Goal: Task Accomplishment & Management: Manage account settings

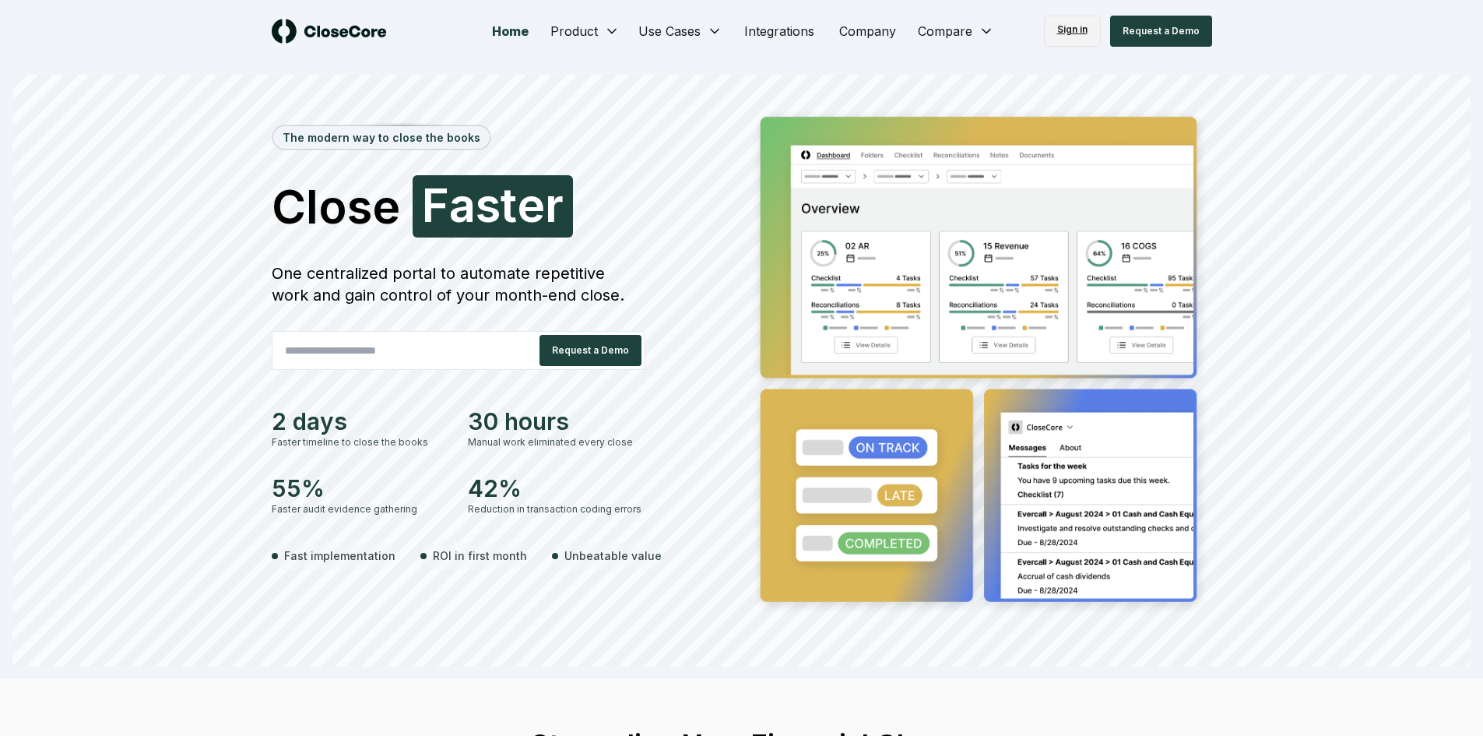
click at [1069, 32] on link "Sign in" at bounding box center [1072, 31] width 57 height 31
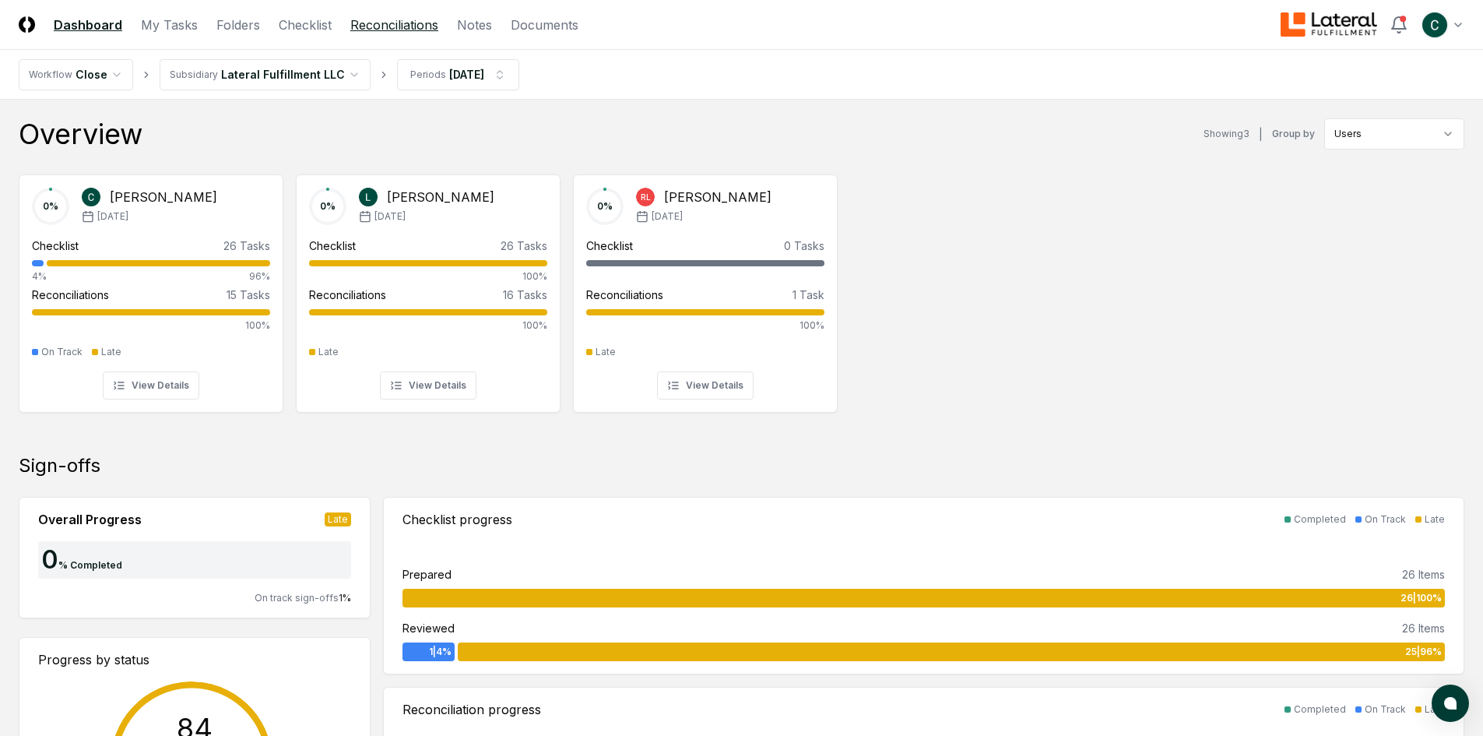
click at [378, 38] on header "CloseCore Dashboard My Tasks Folders Checklist Reconciliations Notes Documents …" at bounding box center [741, 25] width 1483 height 50
click at [385, 24] on link "Reconciliations" at bounding box center [394, 25] width 88 height 19
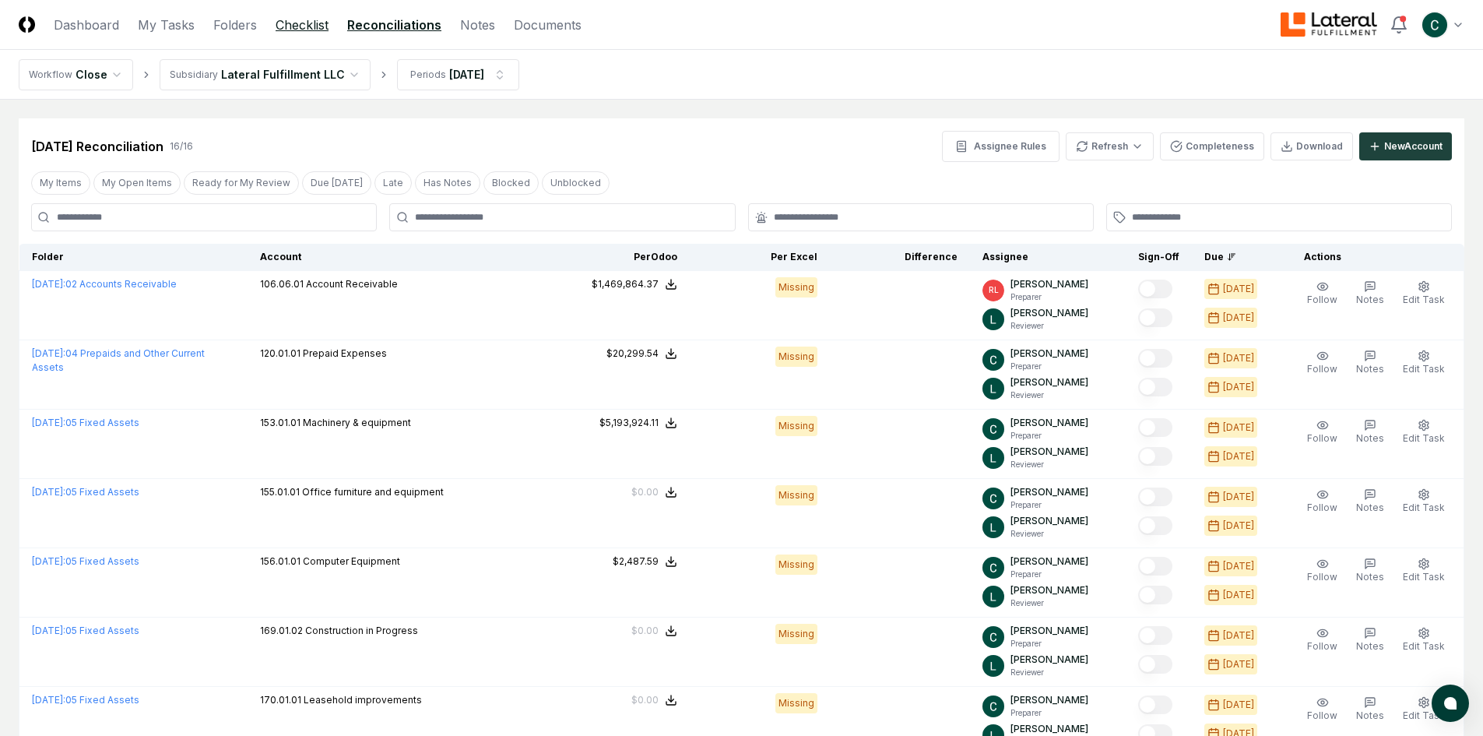
click at [314, 23] on link "Checklist" at bounding box center [302, 25] width 53 height 19
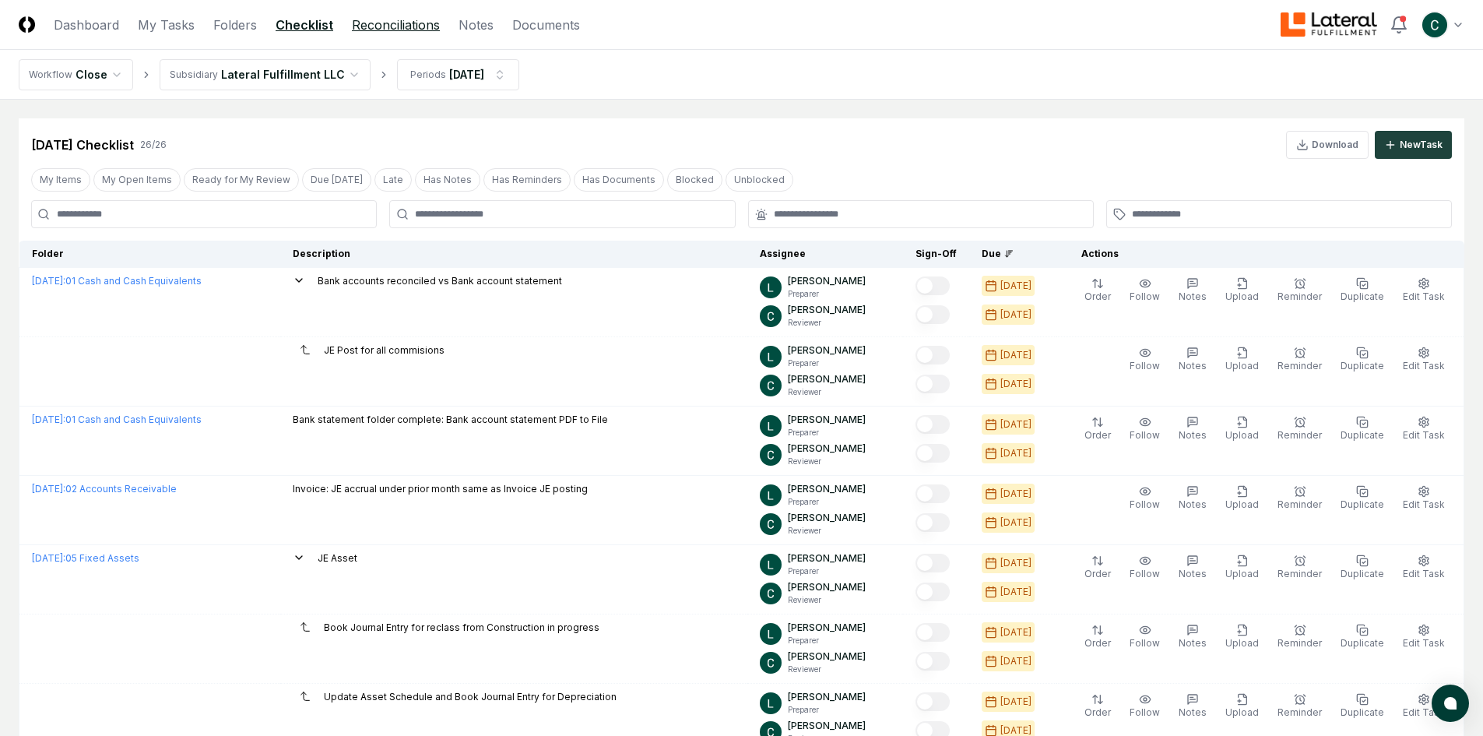
click at [389, 27] on link "Reconciliations" at bounding box center [396, 25] width 88 height 19
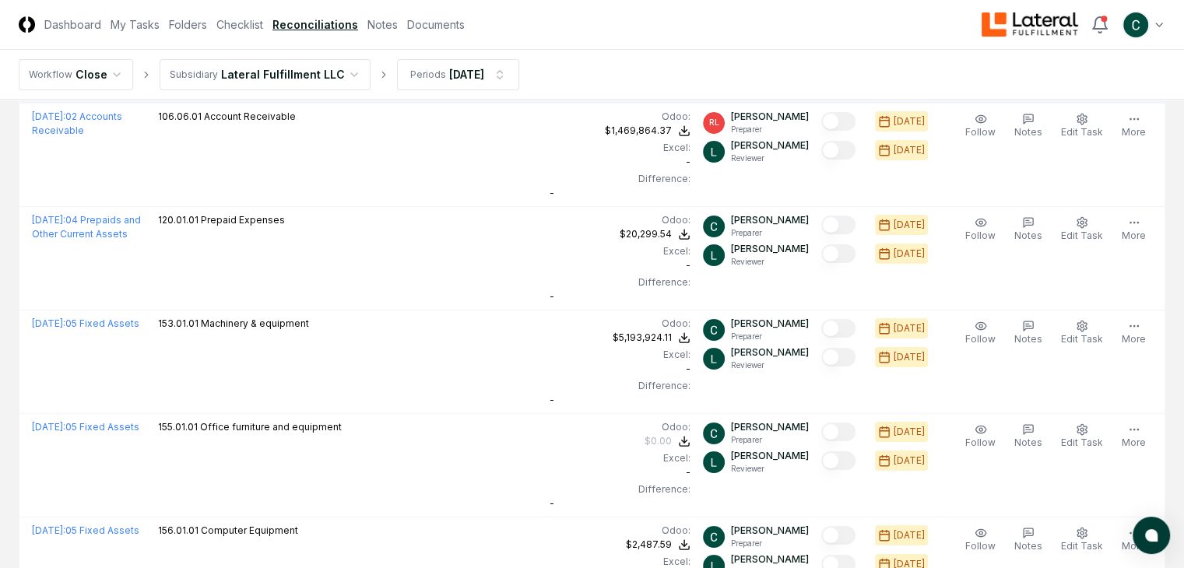
scroll to position [78, 0]
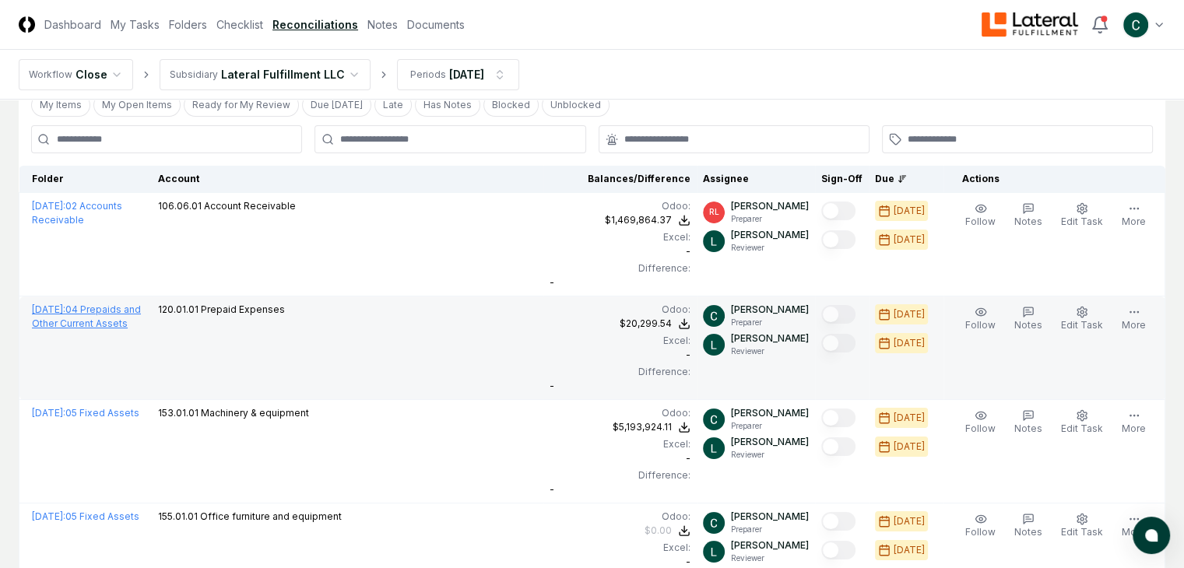
click at [83, 304] on link "[DATE] : 04 Prepaids and Other Current Assets" at bounding box center [86, 317] width 109 height 26
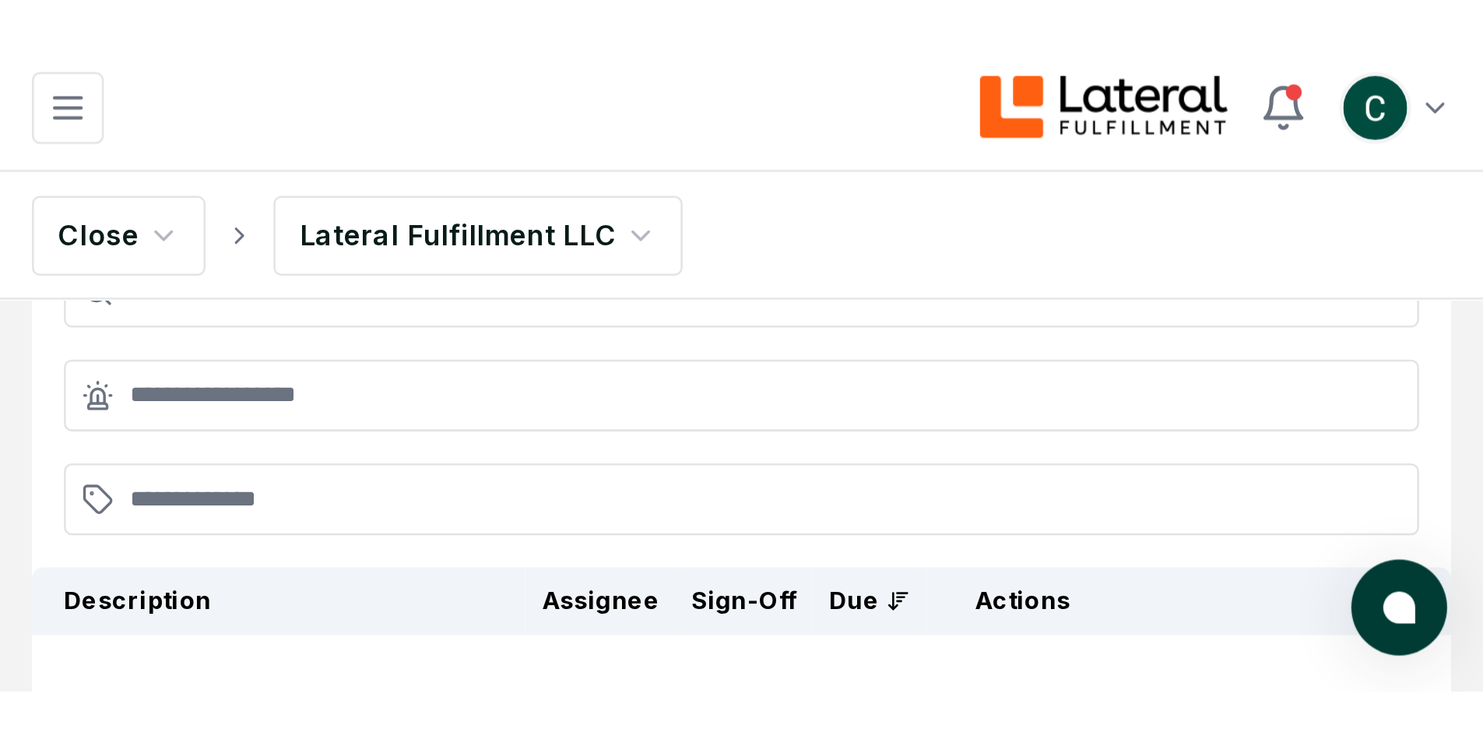
scroll to position [119, 0]
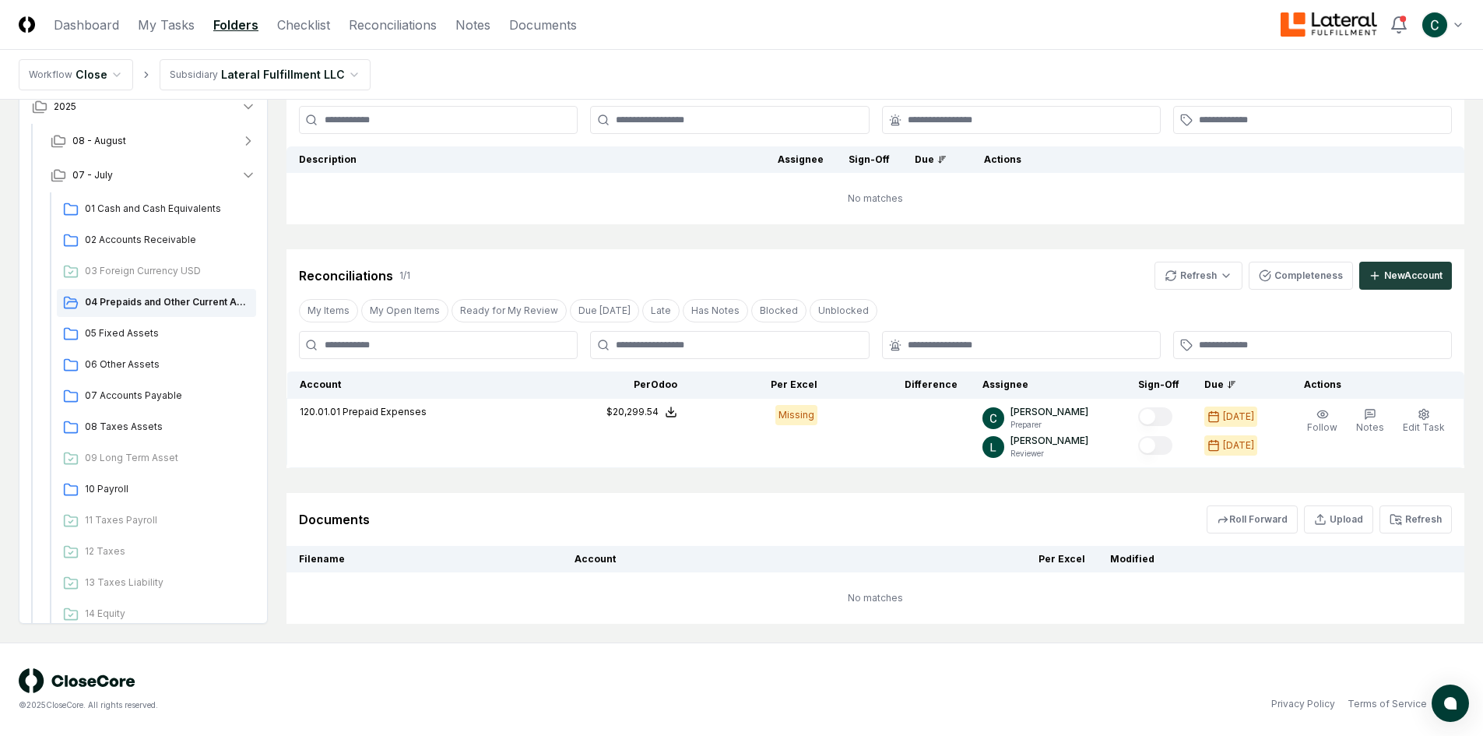
click at [1078, 561] on th "Per Excel" at bounding box center [959, 559] width 279 height 26
click at [1321, 519] on line "button" at bounding box center [1321, 518] width 0 height 6
click at [1307, 611] on input "file" at bounding box center [1341, 609] width 223 height 28
type input "**********"
click at [1414, 646] on button "Upload" at bounding box center [1423, 650] width 58 height 31
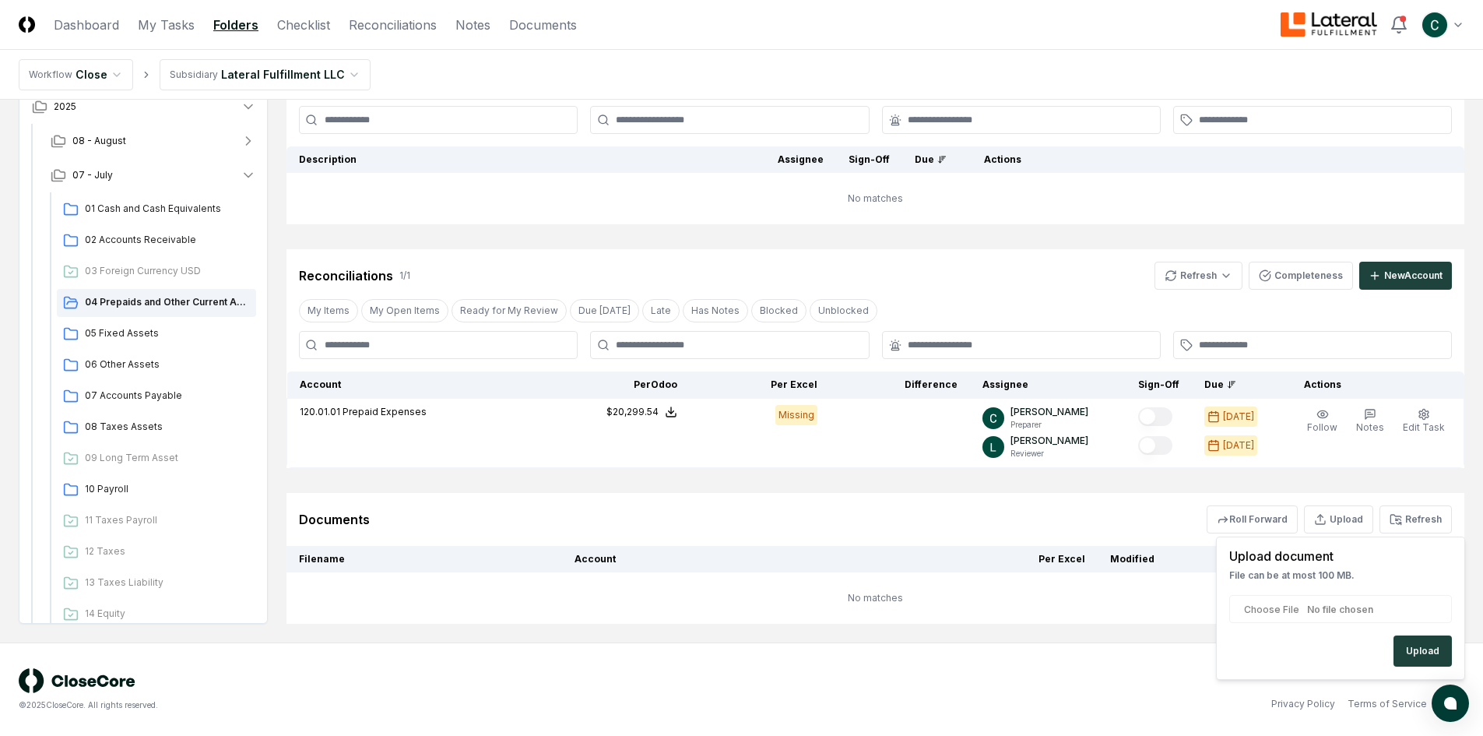
click at [1424, 512] on div "Documents Roll Forward Upload Upload document File can be at most 100 MB. Uploa…" at bounding box center [876, 519] width 1178 height 53
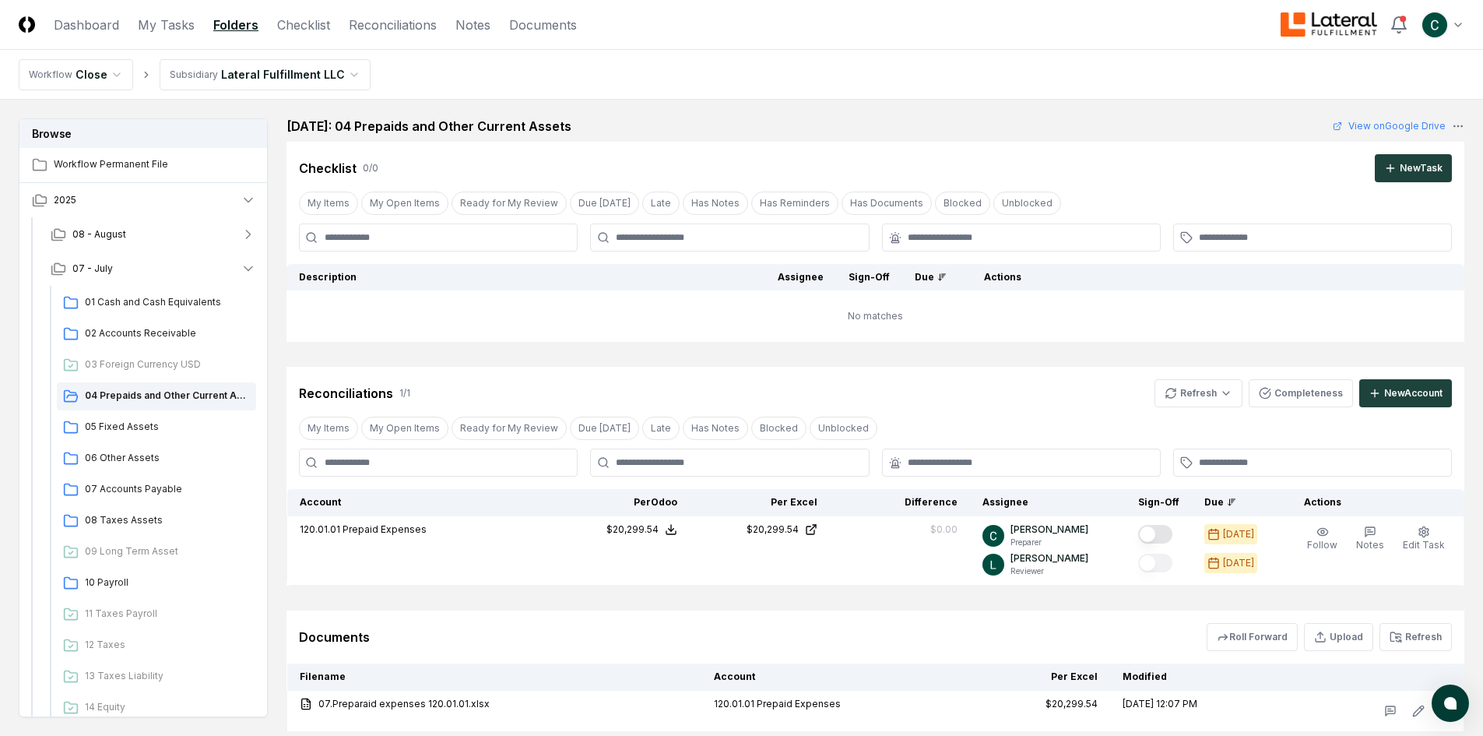
scroll to position [0, 0]
click at [185, 305] on span "01 Cash and Cash Equivalents" at bounding box center [167, 302] width 165 height 14
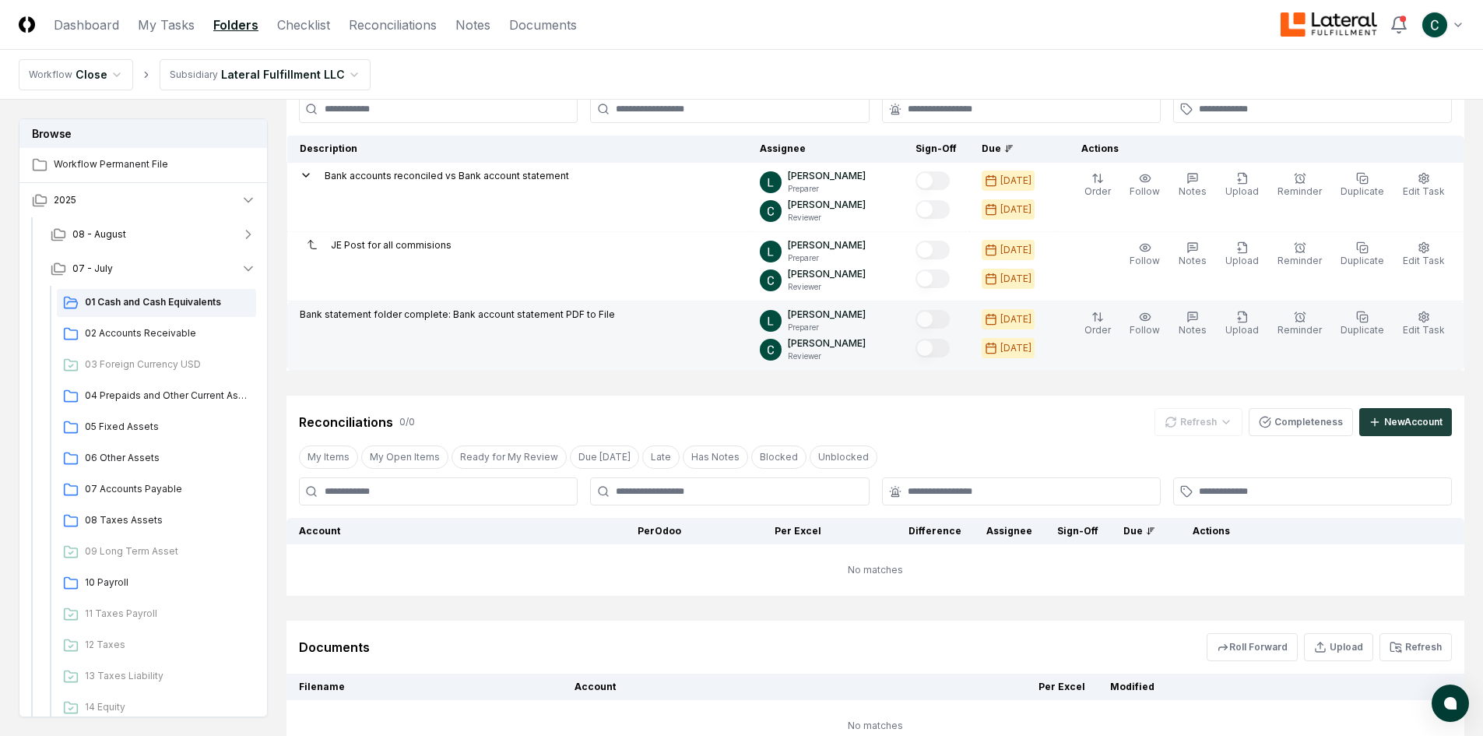
scroll to position [24, 0]
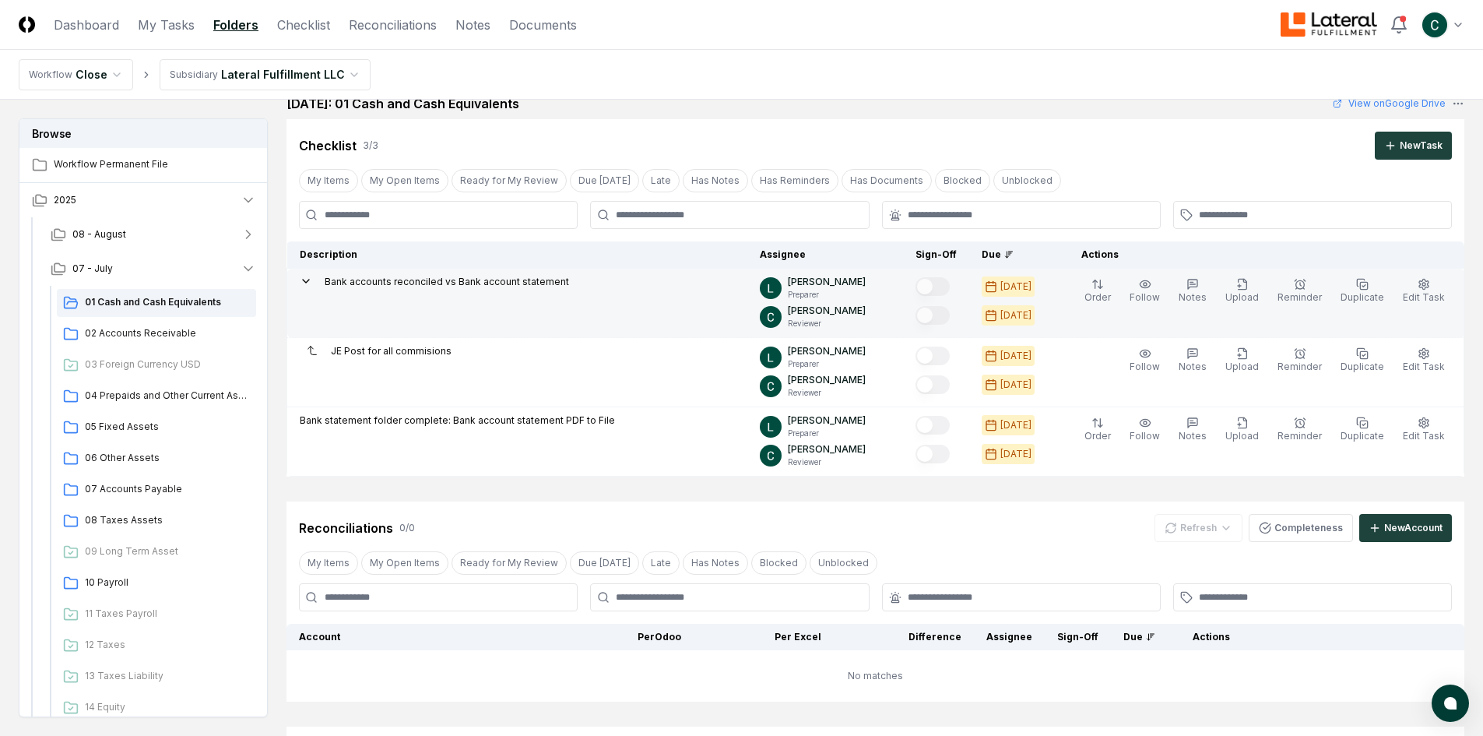
click at [342, 285] on p "Bank accounts reconciled vs Bank account statement" at bounding box center [447, 282] width 245 height 14
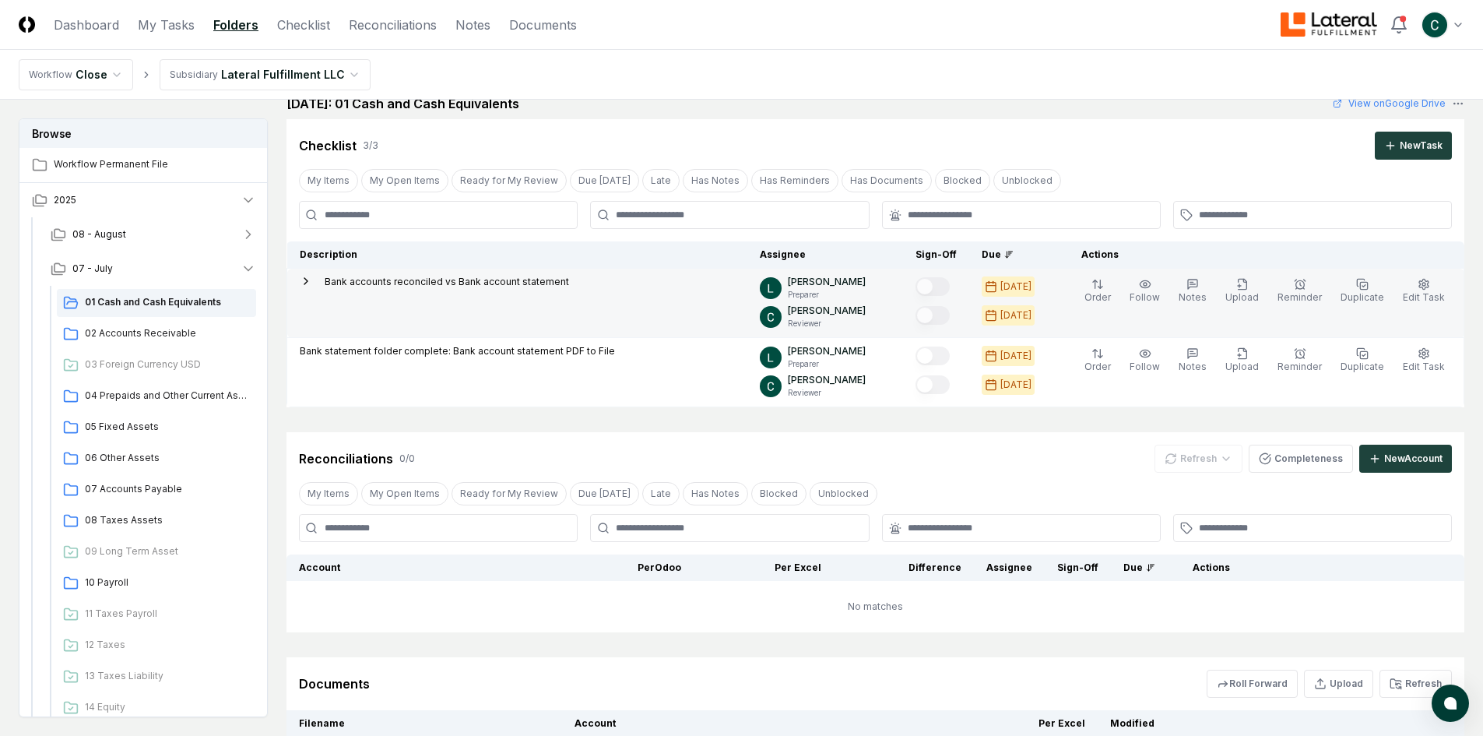
click at [342, 285] on p "Bank accounts reconciled vs Bank account statement" at bounding box center [447, 282] width 245 height 14
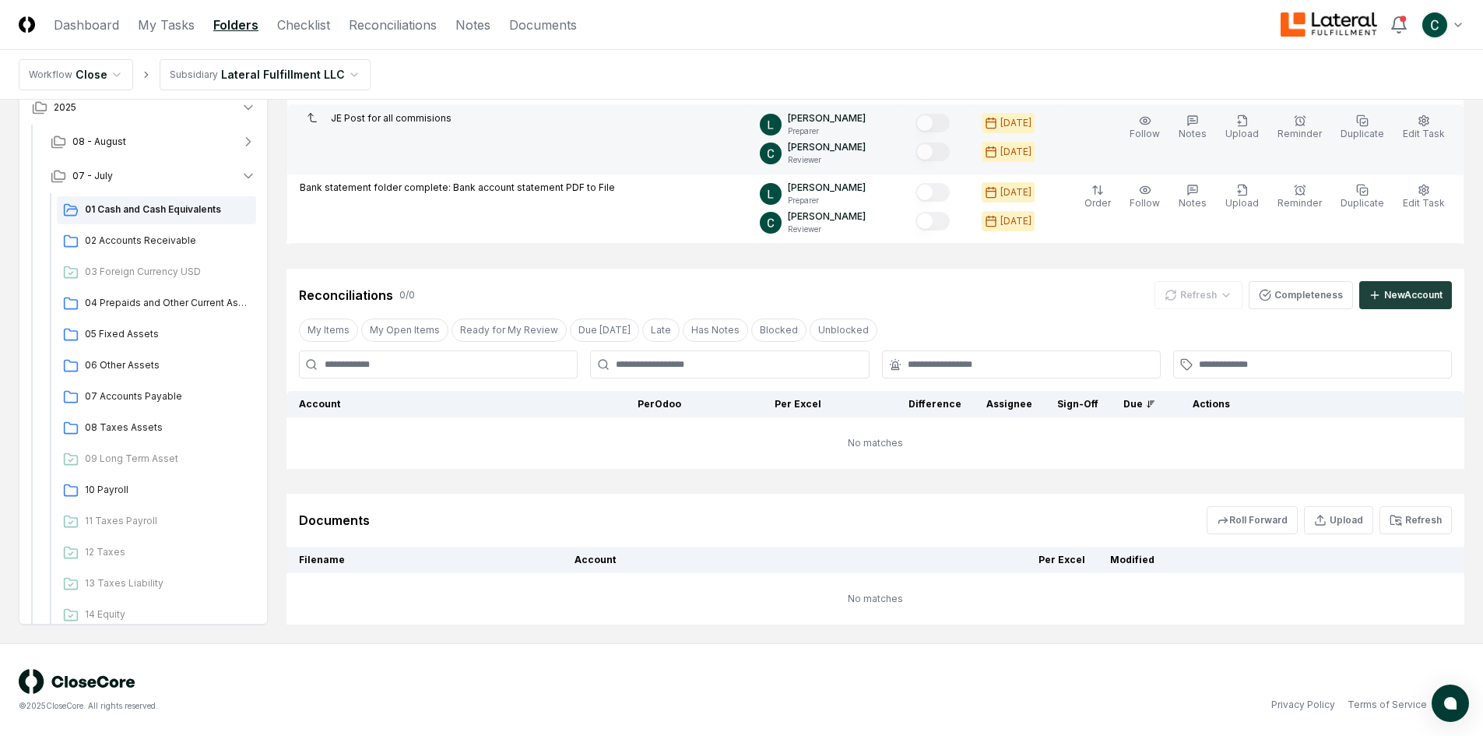
scroll to position [258, 0]
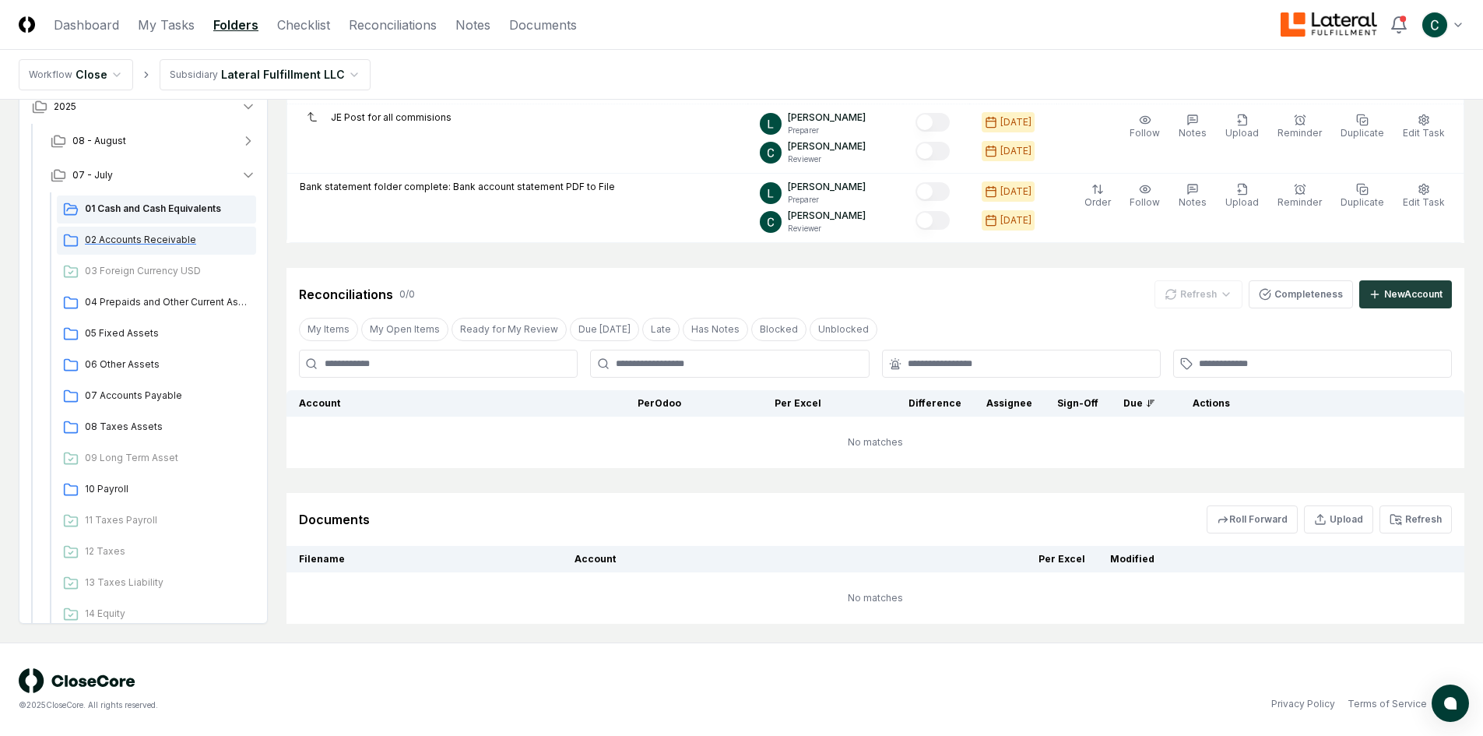
click at [146, 243] on span "02 Accounts Receivable" at bounding box center [167, 240] width 165 height 14
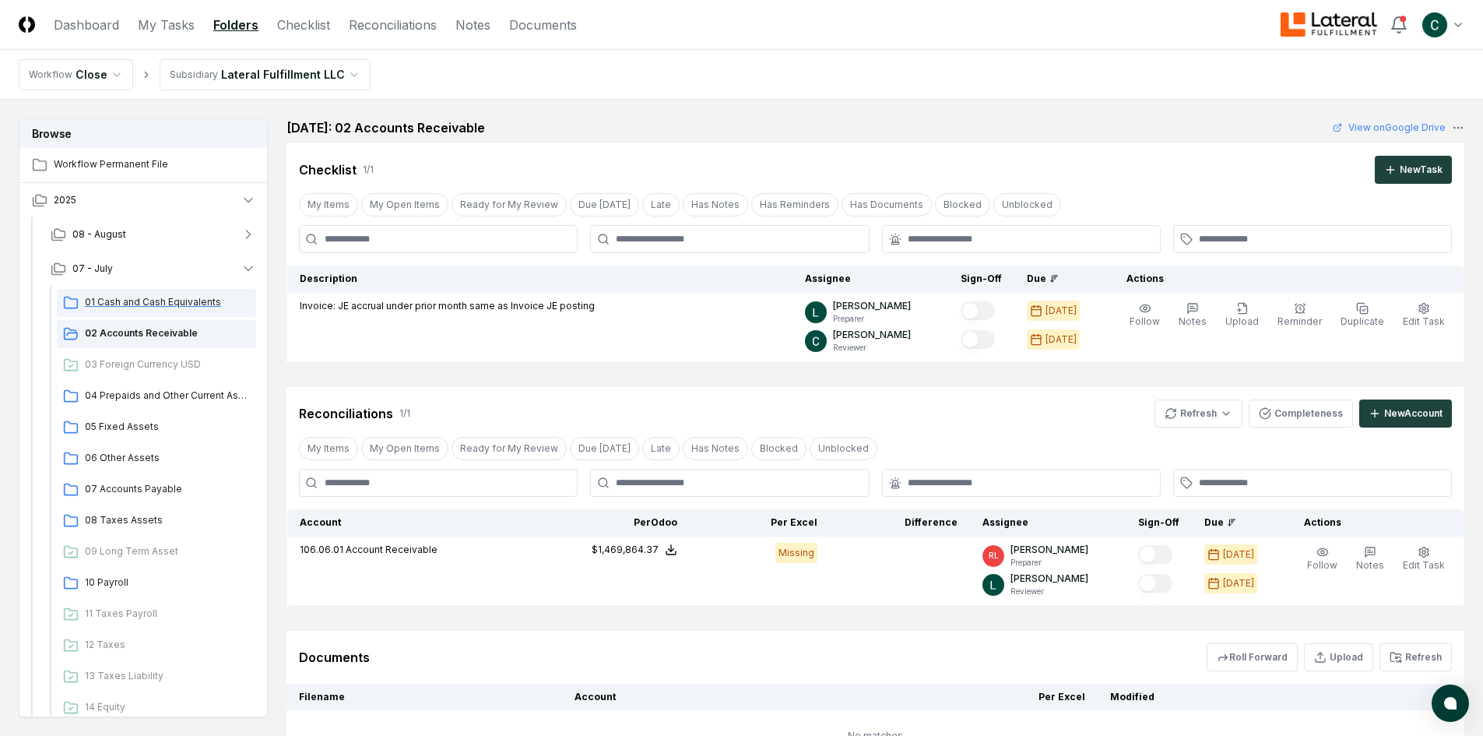
click at [139, 301] on span "01 Cash and Cash Equivalents" at bounding box center [167, 302] width 165 height 14
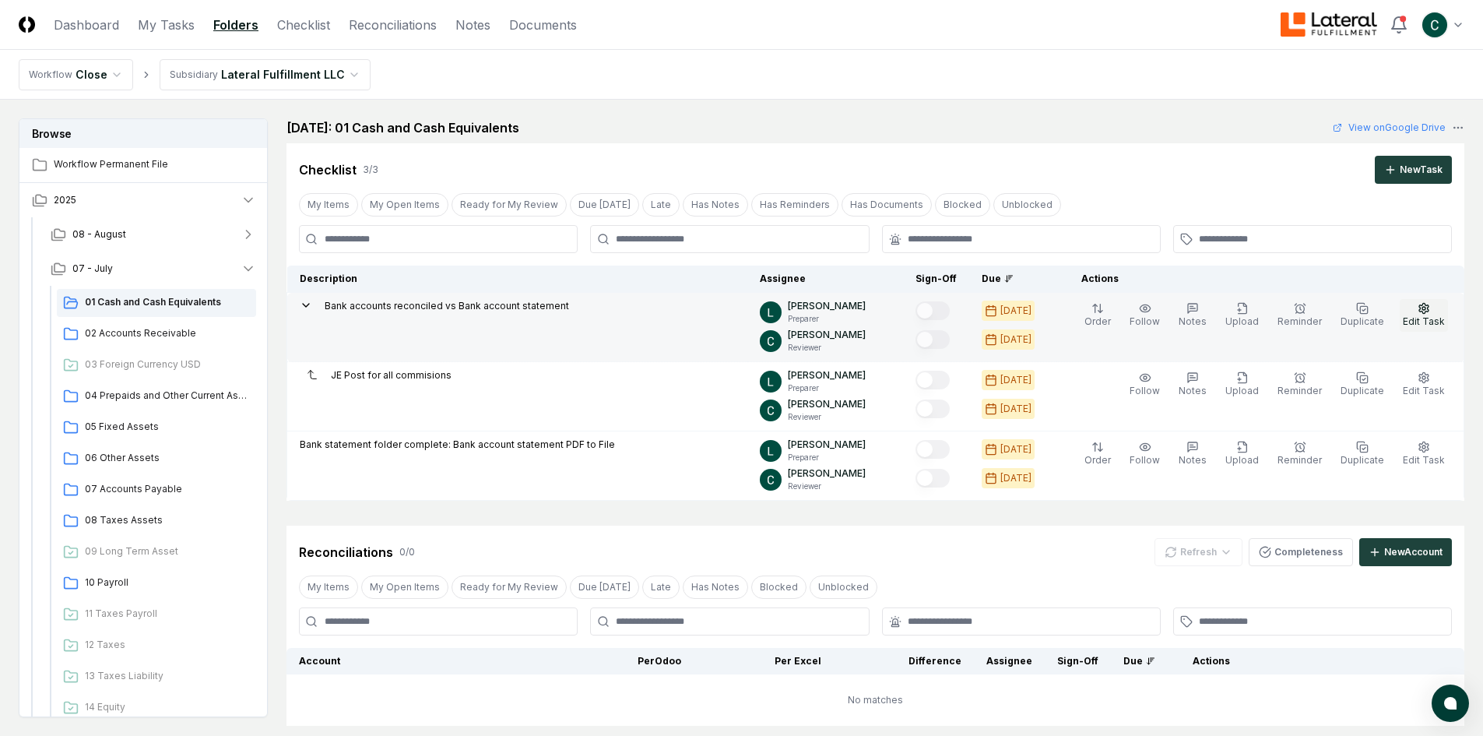
click at [1411, 313] on button "Edit Task" at bounding box center [1424, 315] width 48 height 33
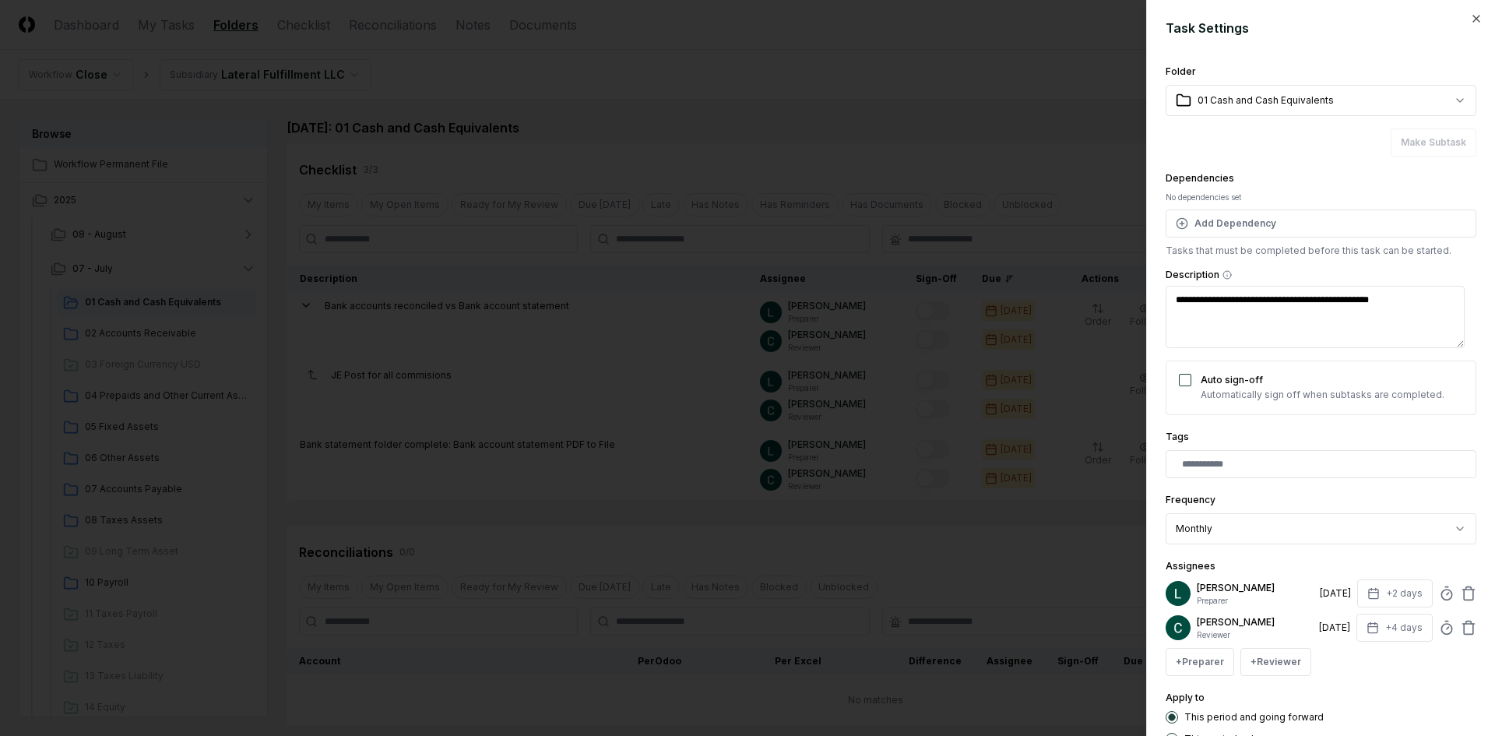
click at [1255, 91] on body "CloseCore Dashboard My Tasks Folders Checklist Reconciliations Notes Documents …" at bounding box center [741, 497] width 1483 height 994
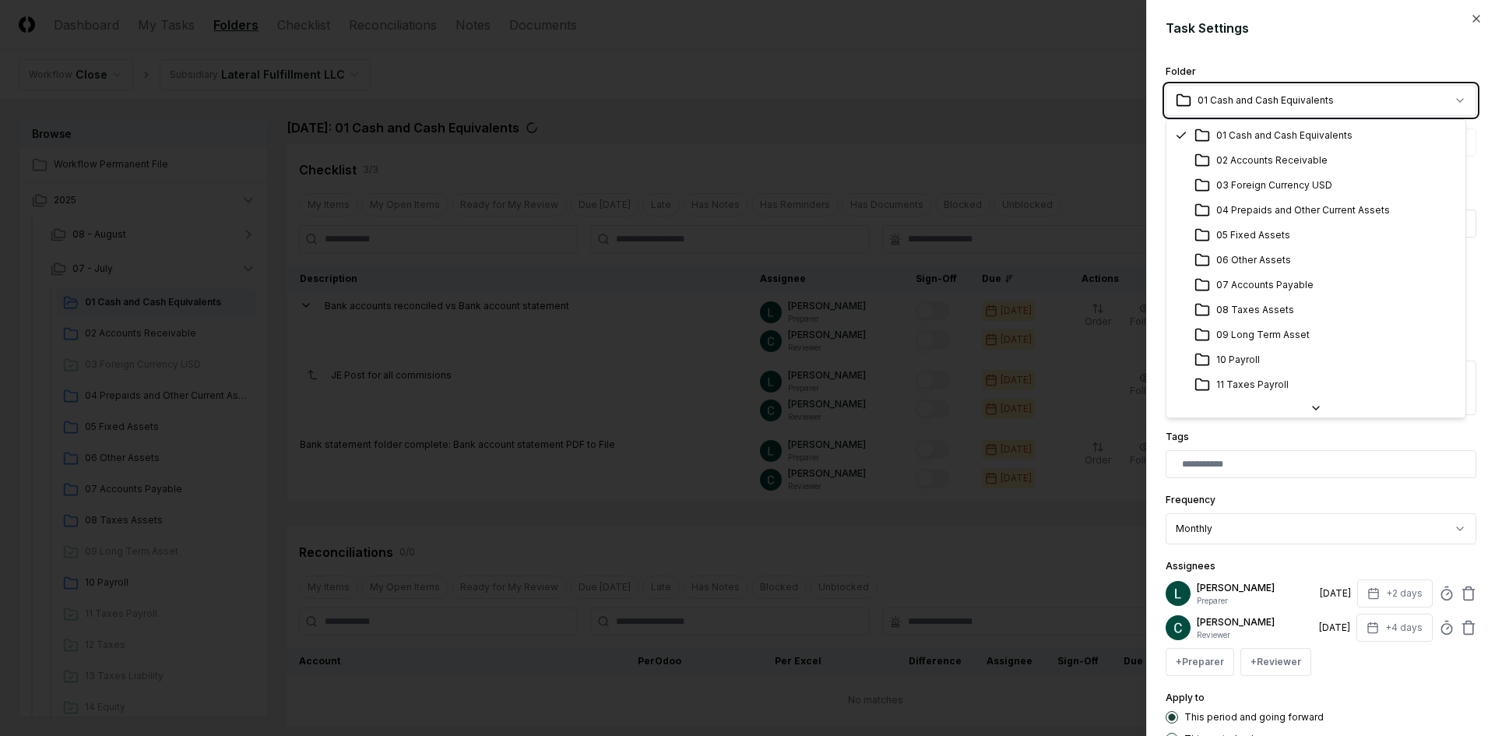
click at [1255, 91] on body "CloseCore Dashboard My Tasks Folders Checklist Reconciliations Notes Documents …" at bounding box center [741, 497] width 1483 height 994
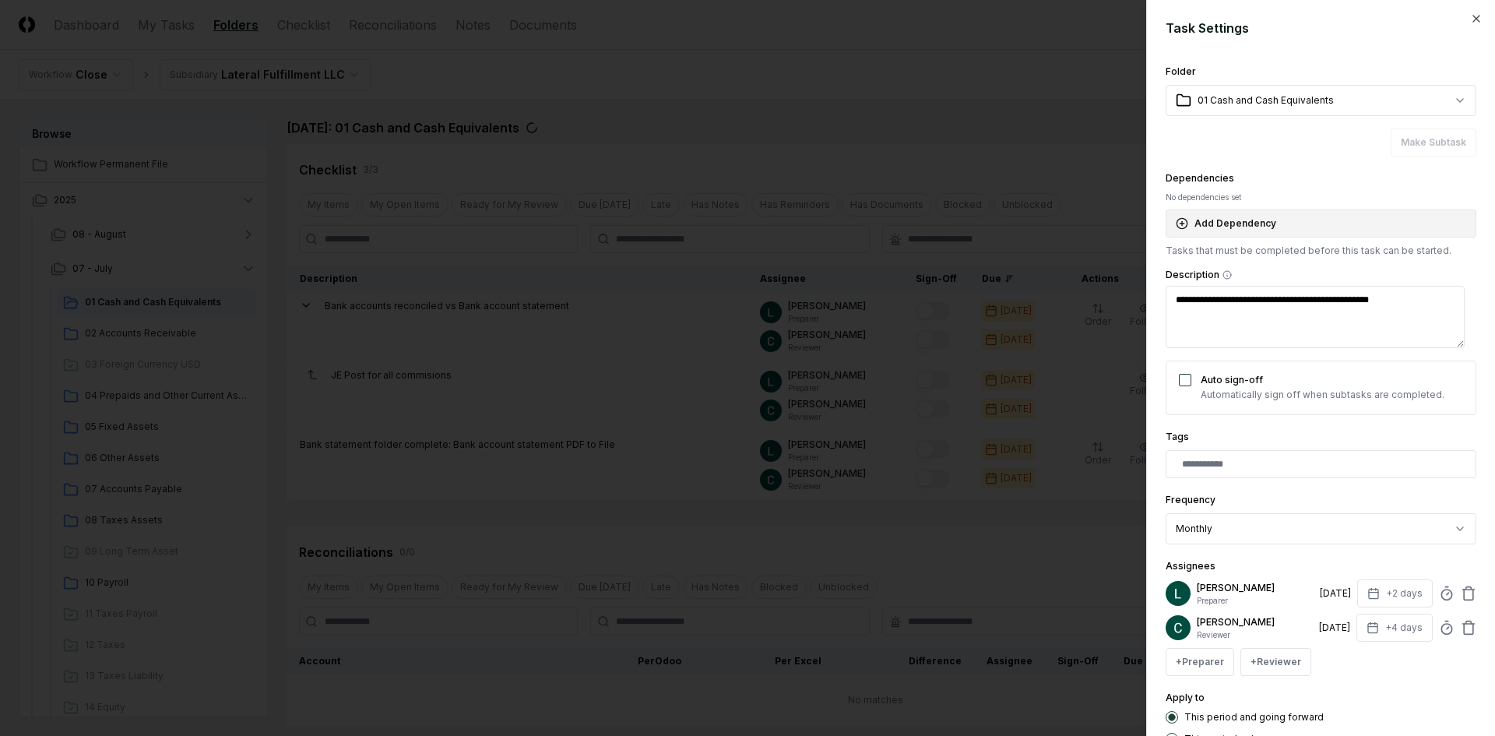
click at [1241, 220] on button "Add Dependency" at bounding box center [1321, 223] width 311 height 28
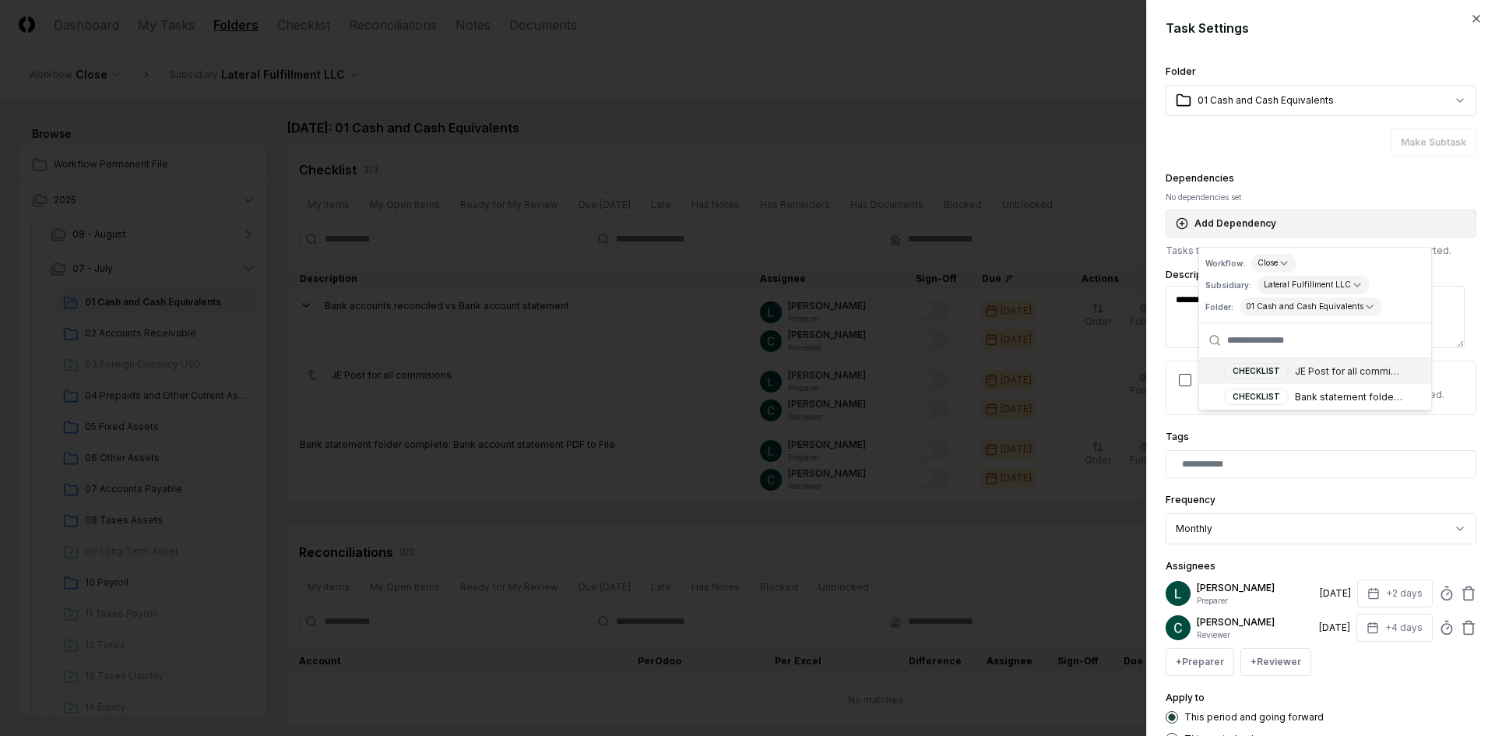
click at [1241, 220] on button "Add Dependency" at bounding box center [1321, 223] width 311 height 28
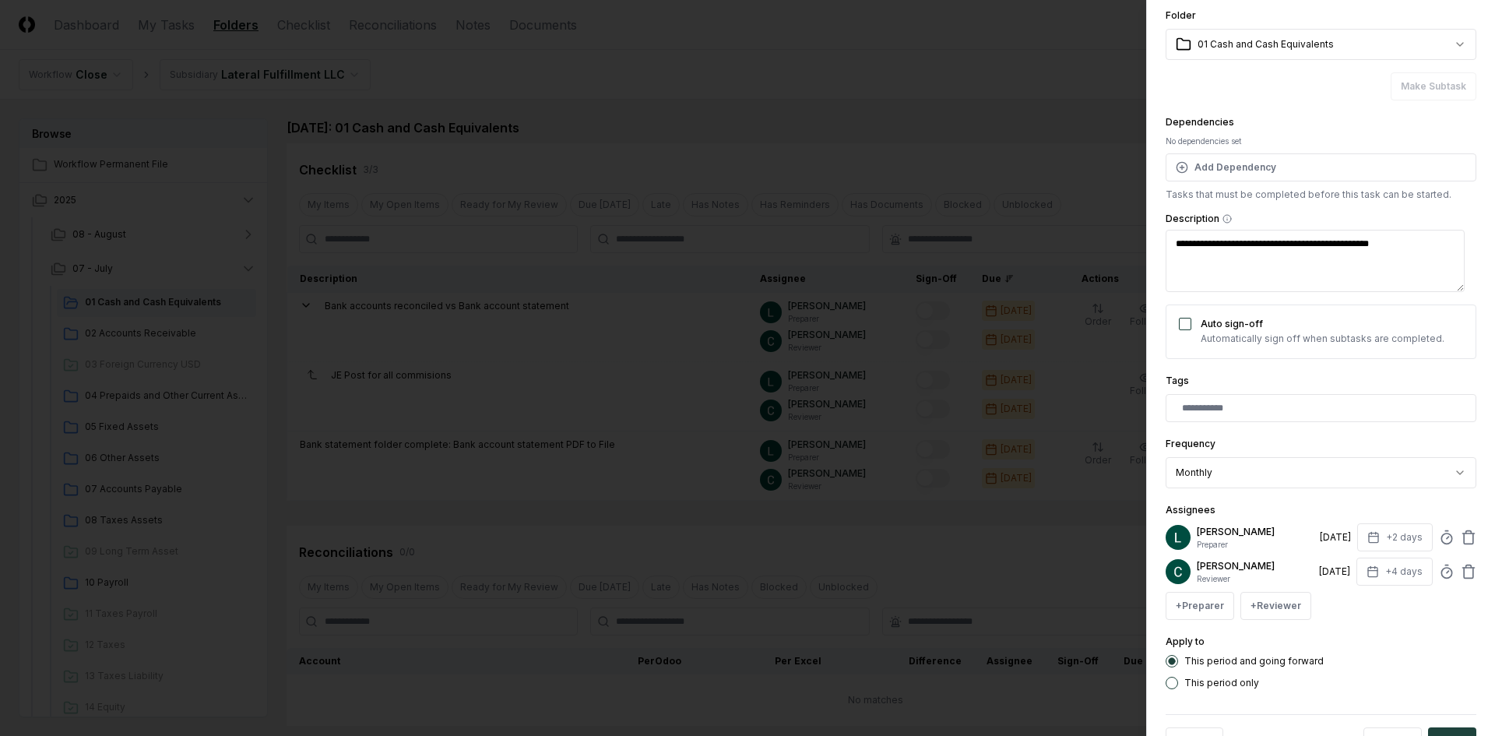
scroll to position [78, 0]
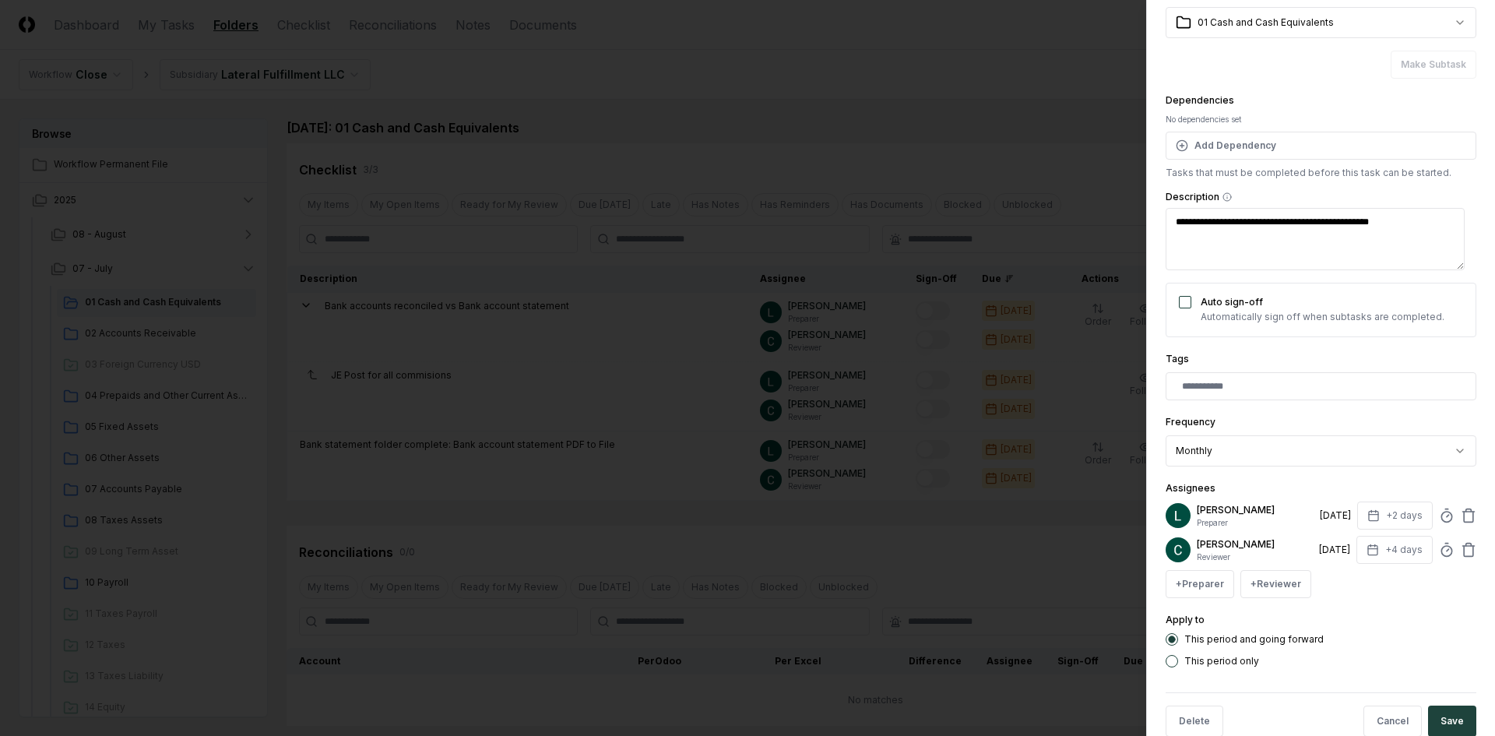
click at [1232, 366] on div "Tags" at bounding box center [1321, 375] width 311 height 51
click at [1232, 387] on input "text" at bounding box center [1324, 386] width 284 height 14
click at [1268, 350] on div "Tags" at bounding box center [1321, 375] width 311 height 51
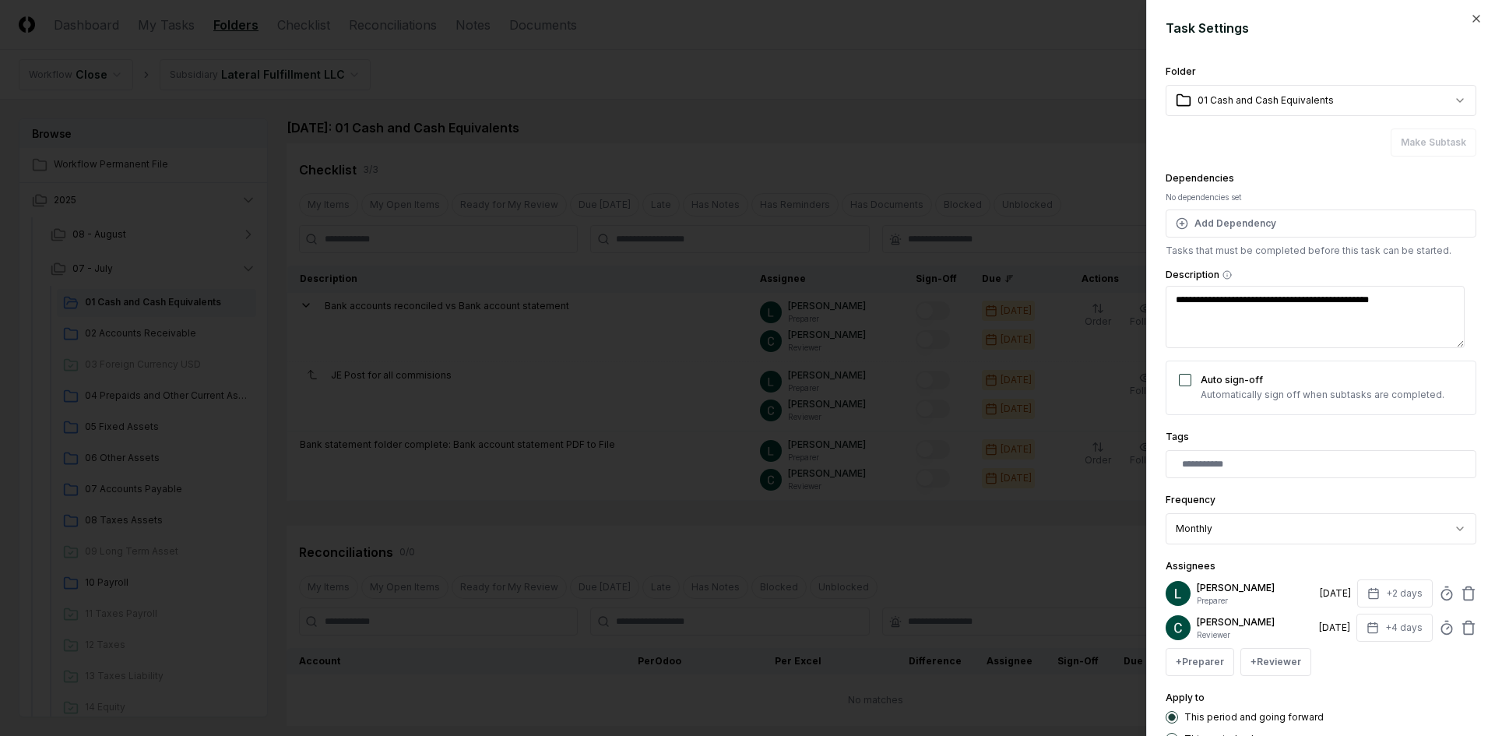
scroll to position [110, 0]
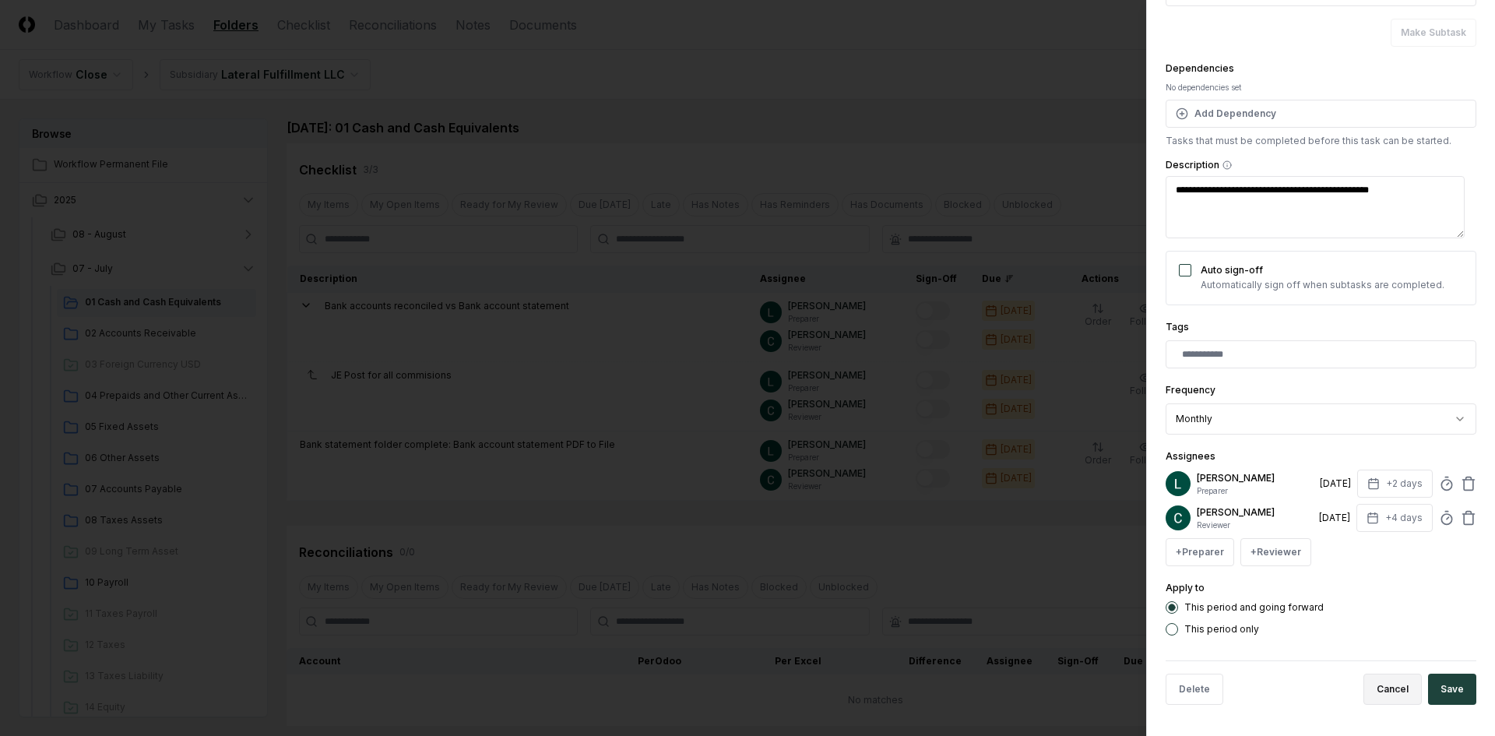
click at [1378, 689] on button "Cancel" at bounding box center [1393, 689] width 58 height 31
type textarea "*"
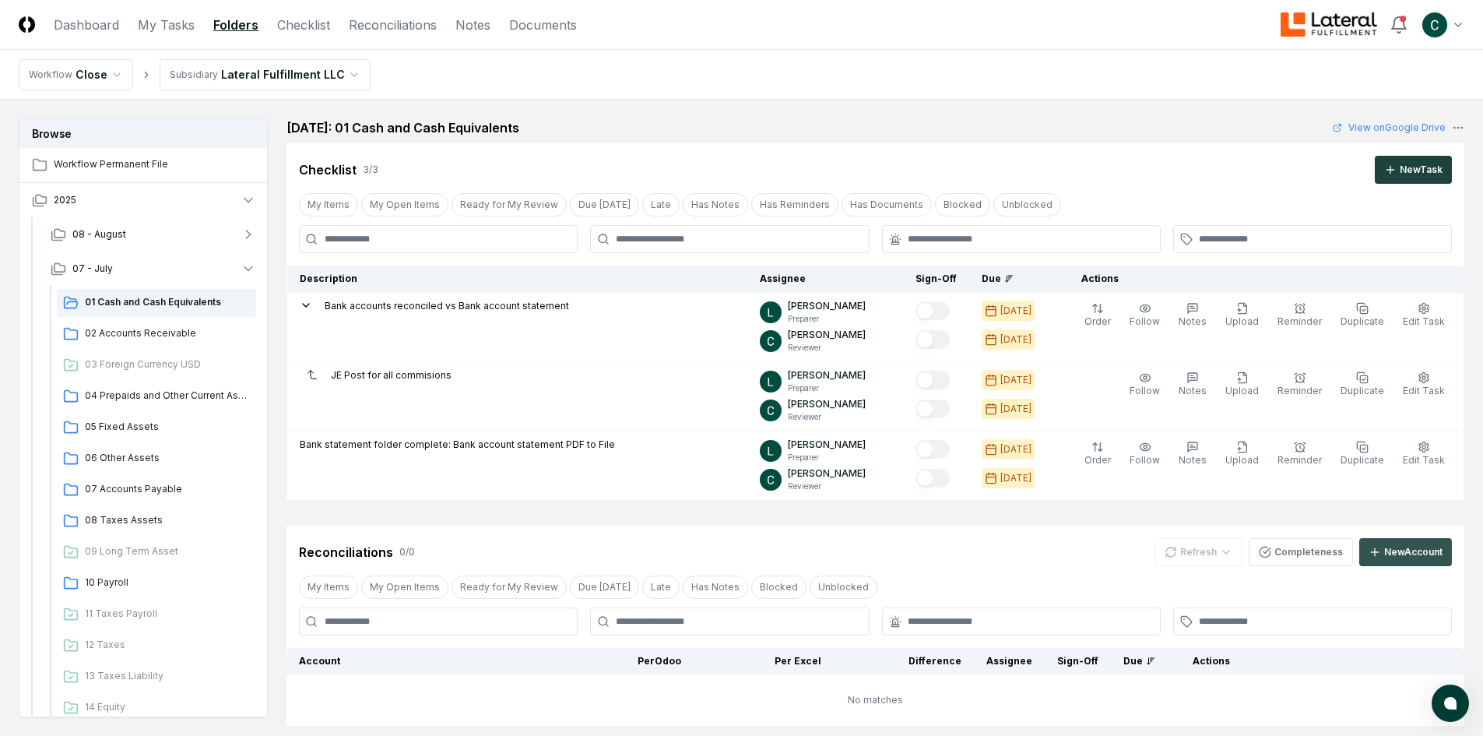
click at [1374, 547] on icon at bounding box center [1375, 552] width 12 height 12
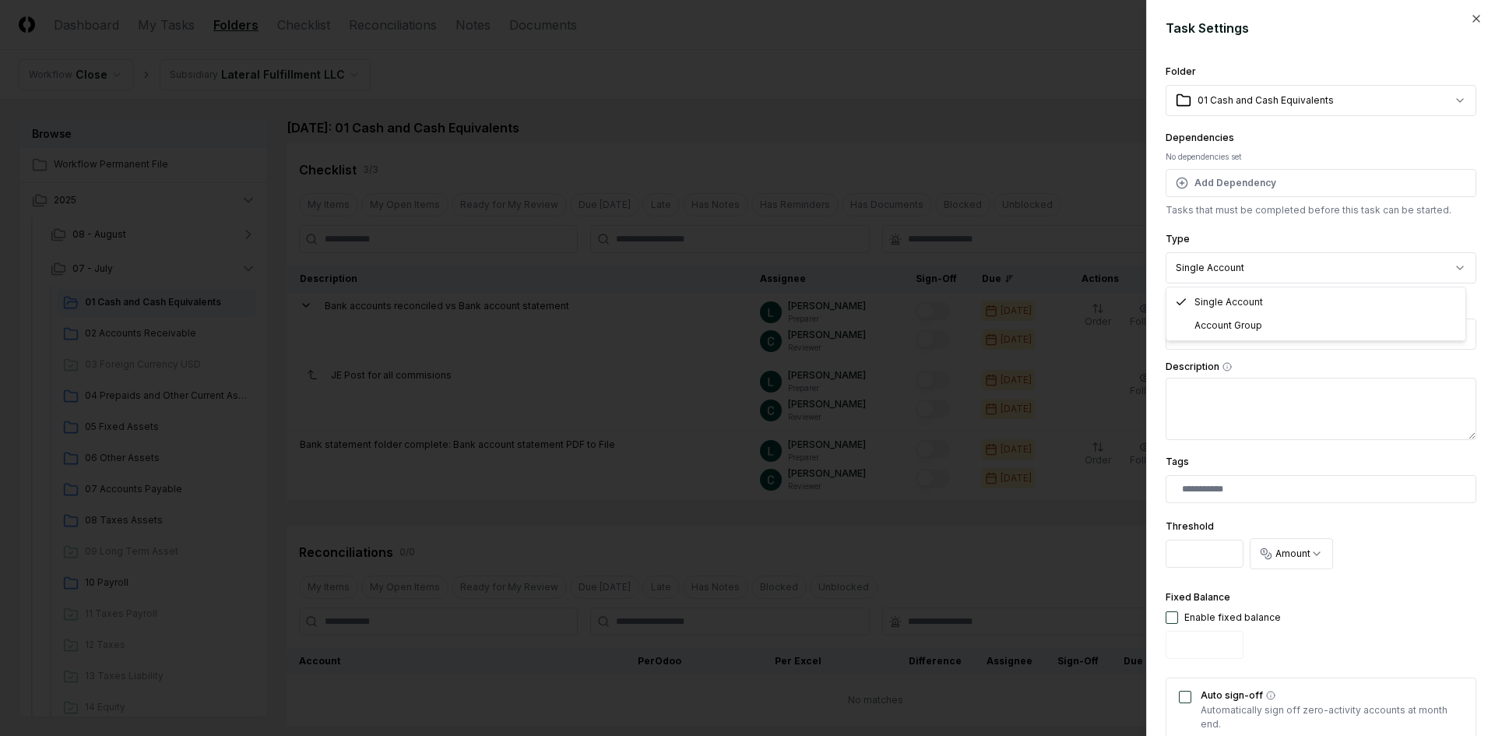
click at [1214, 271] on body "CloseCore Dashboard My Tasks Folders Checklist Reconciliations Notes Documents …" at bounding box center [741, 497] width 1483 height 994
click at [1215, 270] on body "CloseCore Dashboard My Tasks Folders Checklist Reconciliations Notes Documents …" at bounding box center [741, 497] width 1483 height 994
click at [1208, 320] on button "Select account" at bounding box center [1321, 334] width 311 height 31
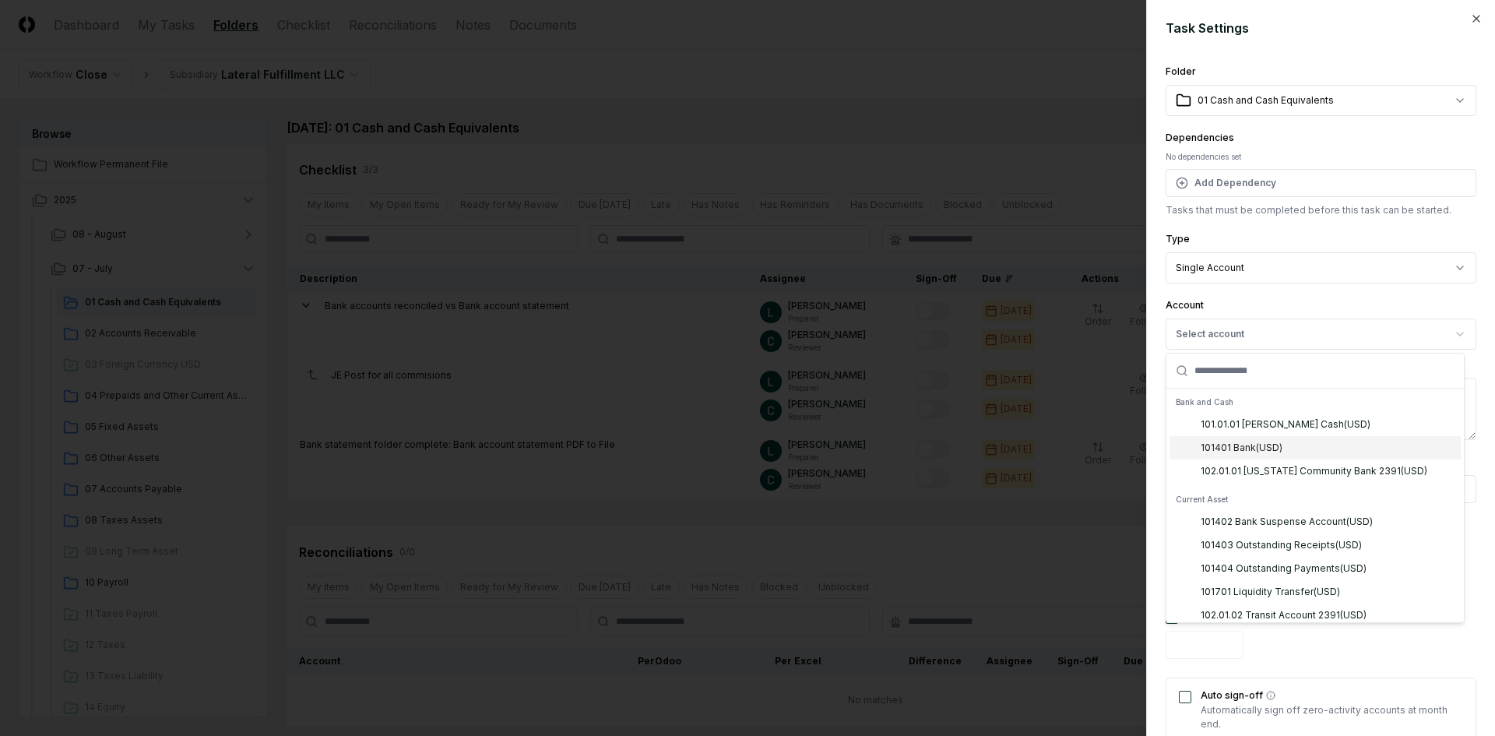
click at [1276, 444] on div "101401 Bank ( USD )" at bounding box center [1242, 448] width 82 height 14
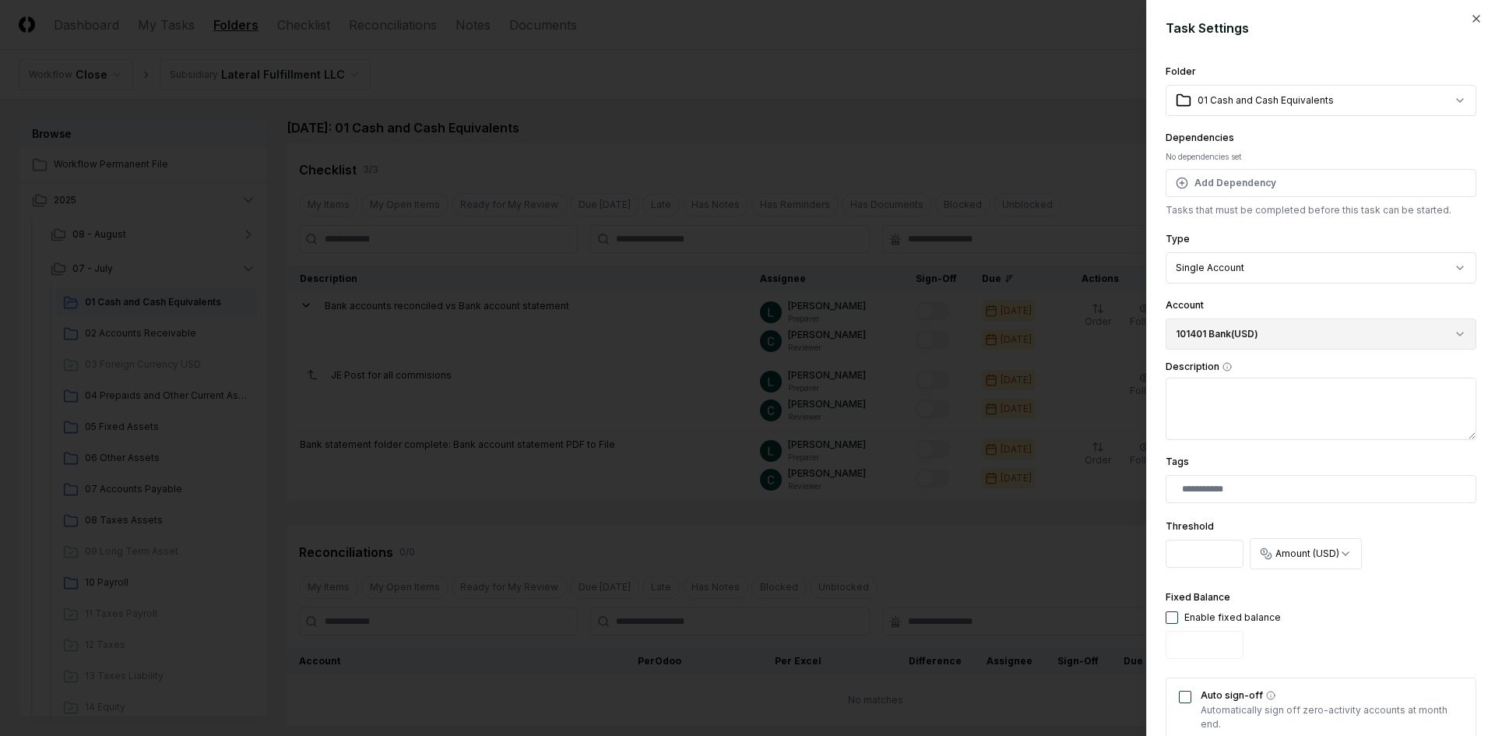
click at [1273, 333] on button "101401 Bank ( USD )" at bounding box center [1321, 334] width 311 height 31
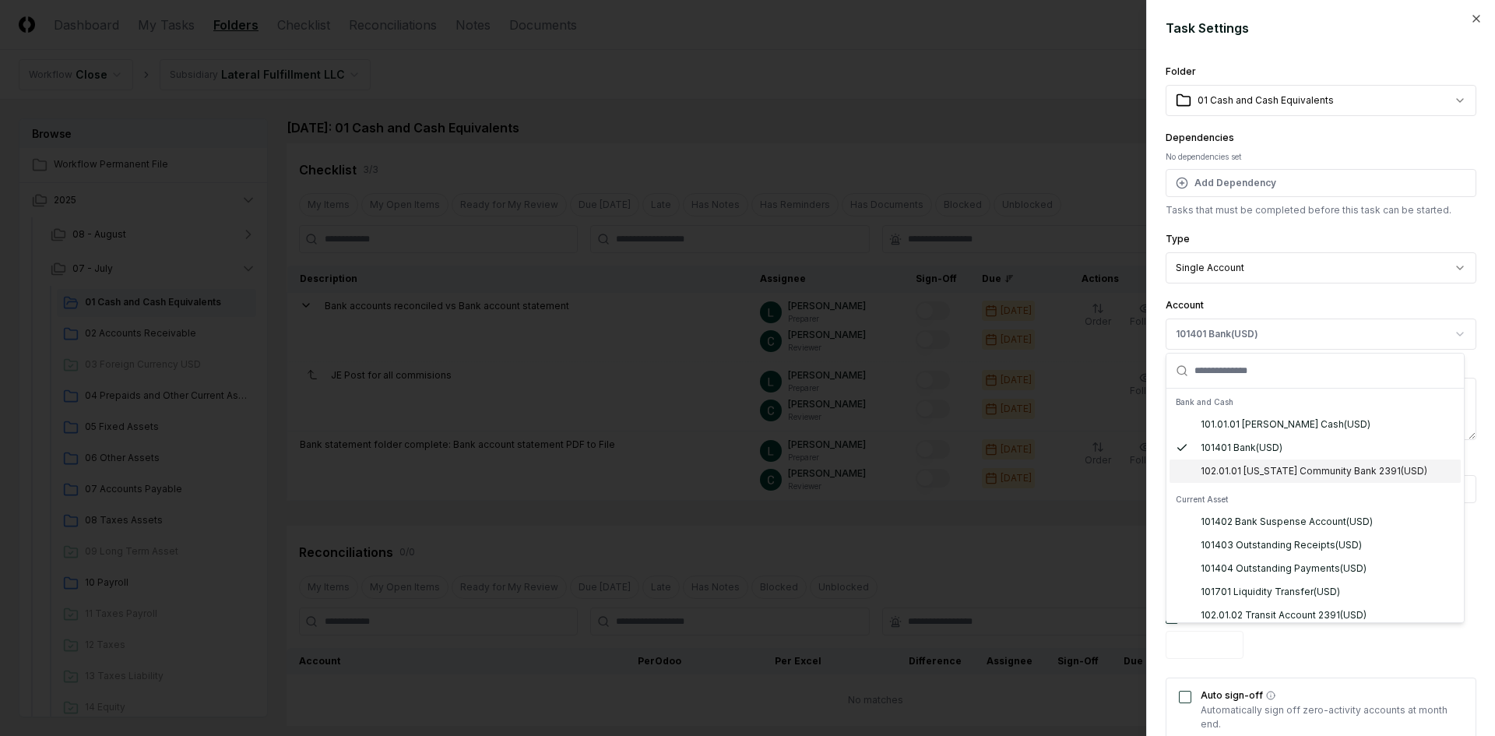
click at [1281, 476] on div "102.01.01 [US_STATE] Community Bank 2391 ( USD )" at bounding box center [1314, 471] width 227 height 14
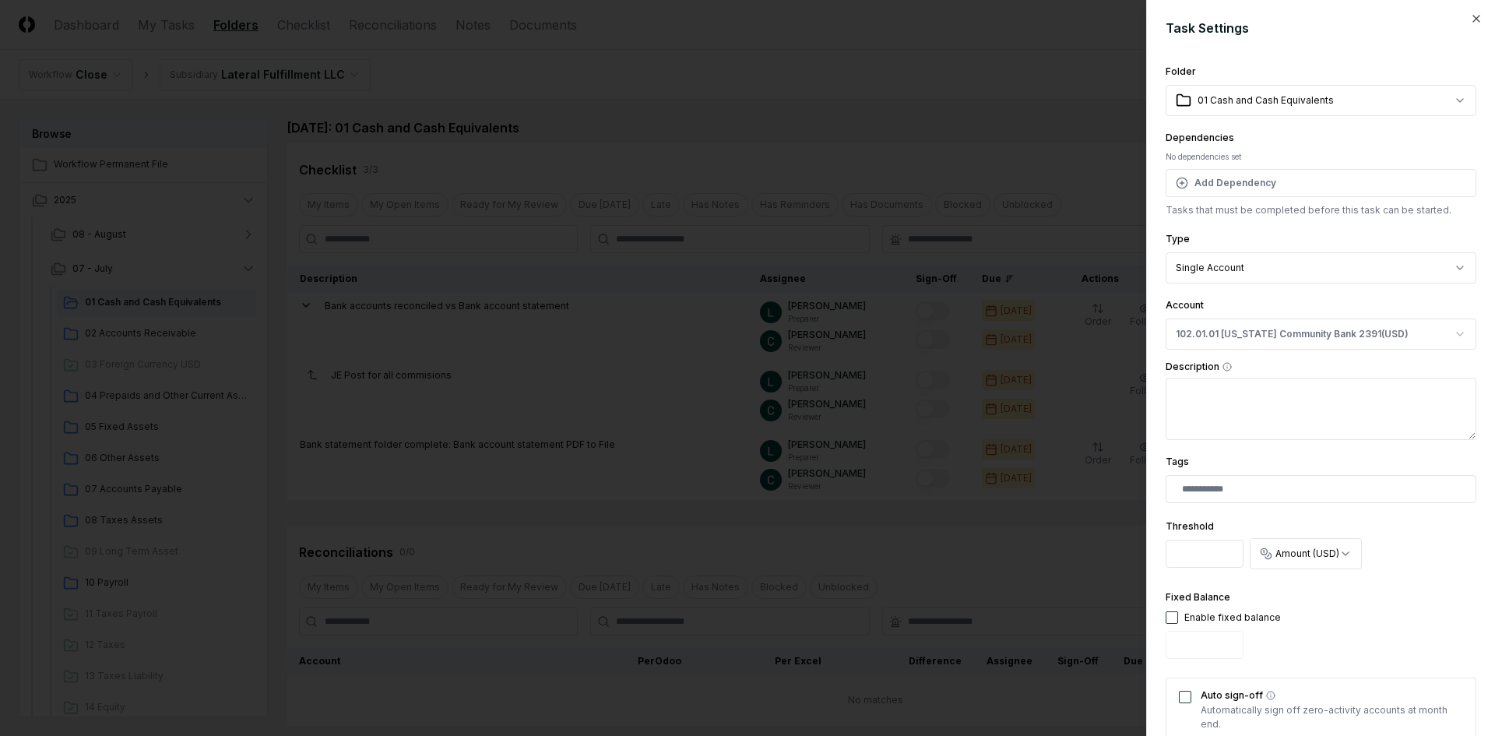
click at [1258, 398] on textarea "Description" at bounding box center [1321, 409] width 311 height 62
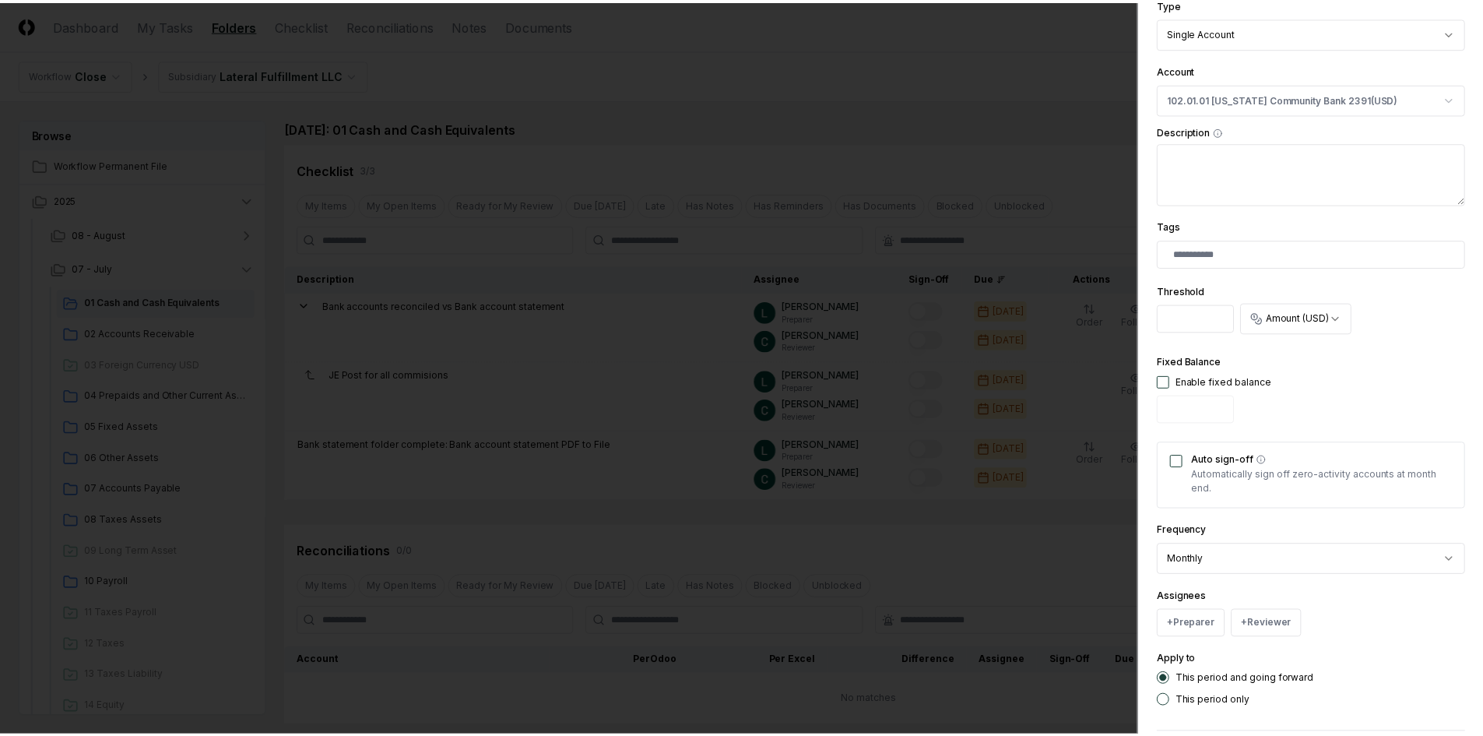
scroll to position [308, 0]
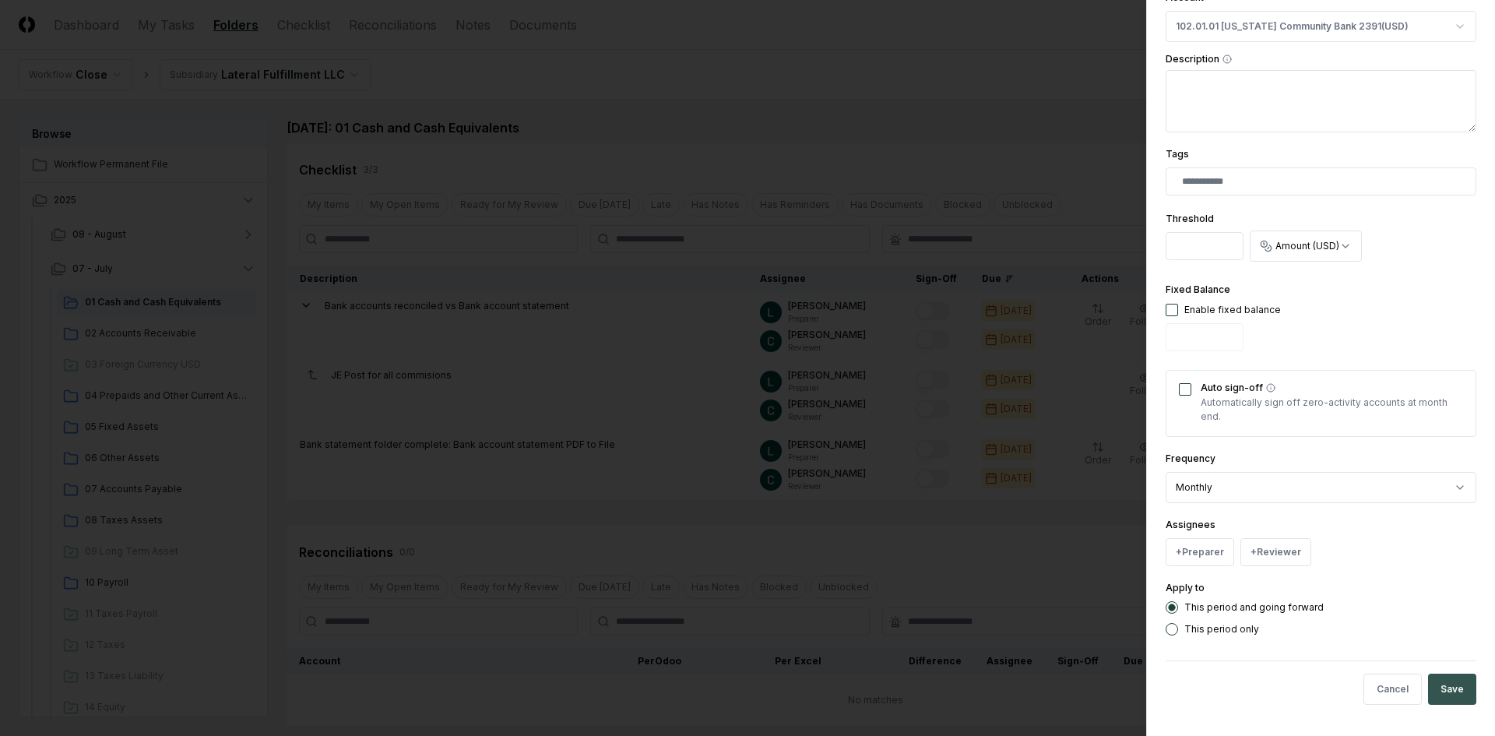
click at [1434, 692] on button "Save" at bounding box center [1452, 689] width 48 height 31
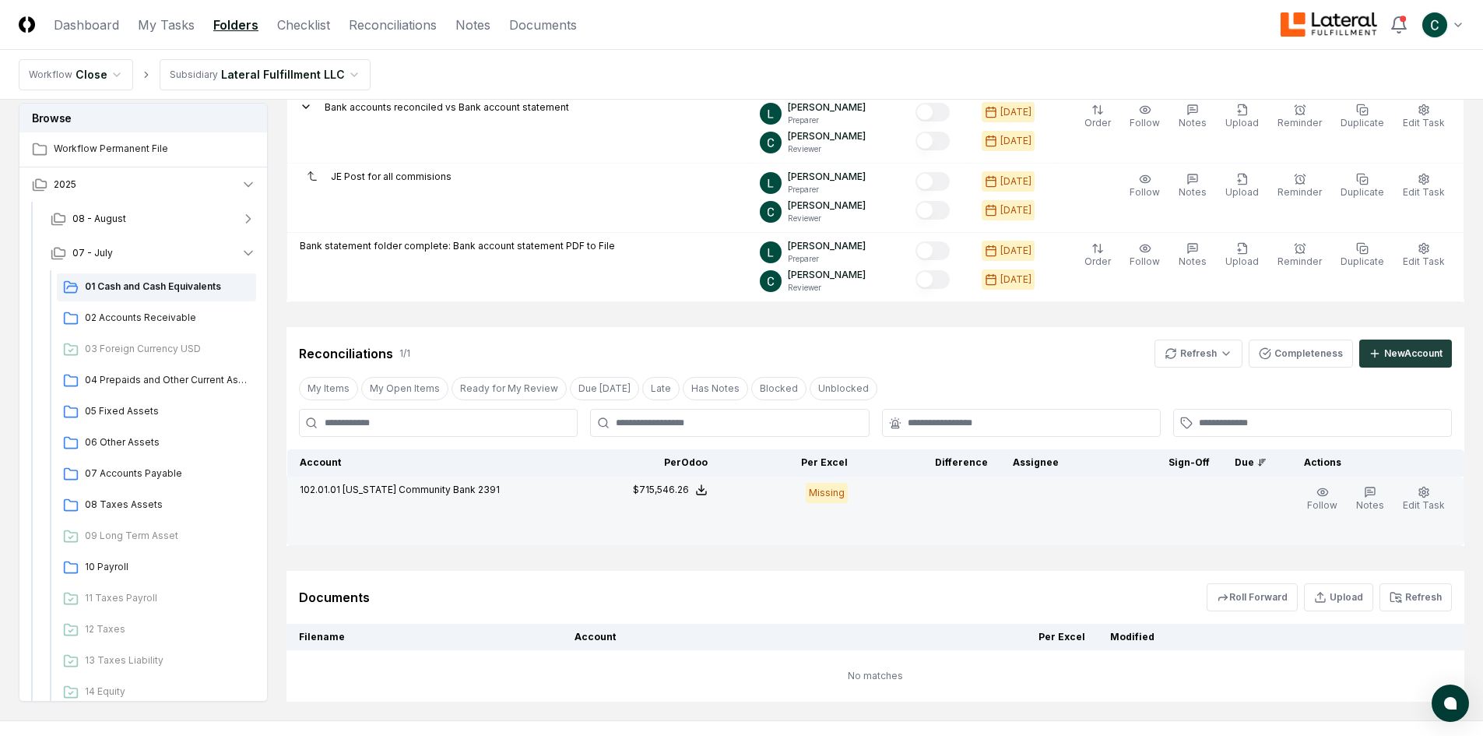
scroll to position [276, 0]
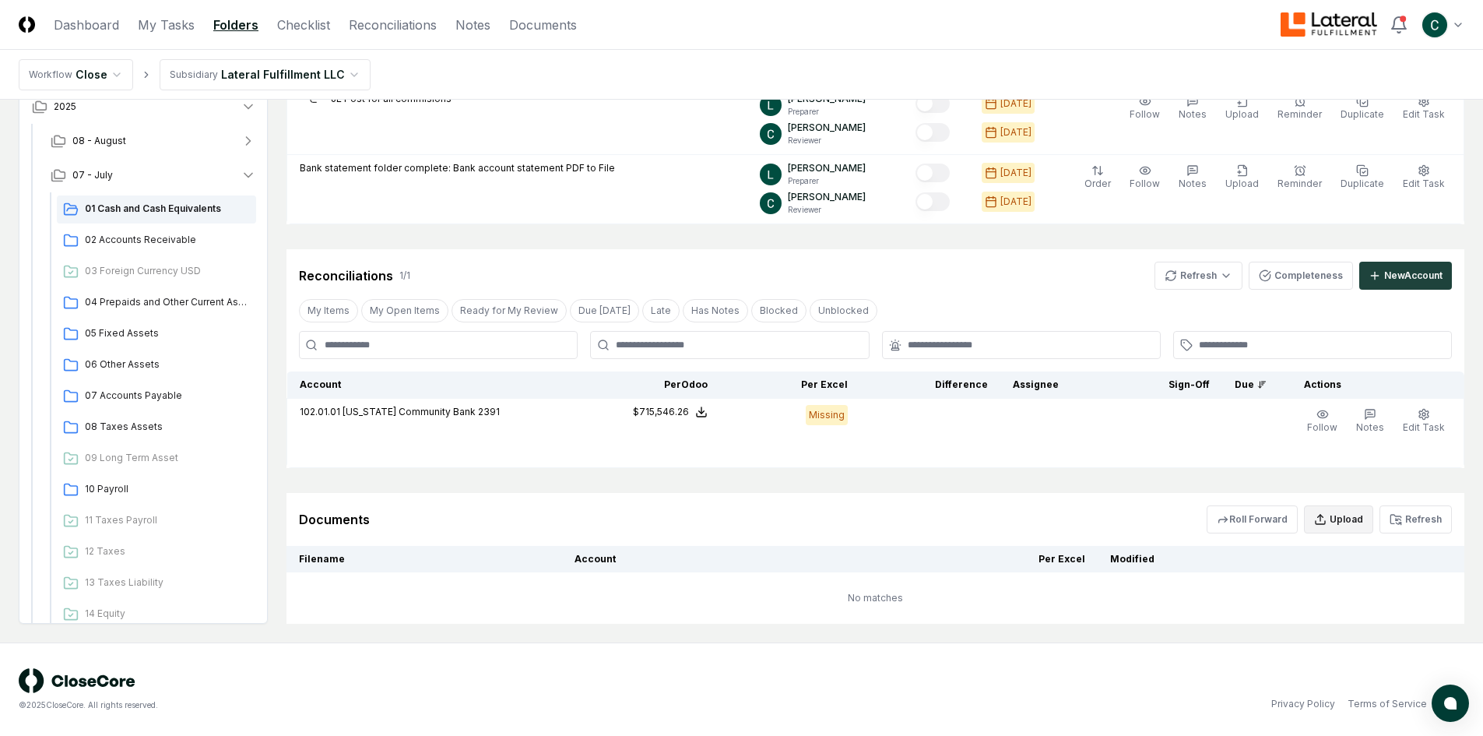
click at [1351, 515] on button "Upload" at bounding box center [1338, 519] width 69 height 28
click at [1392, 607] on input "file" at bounding box center [1341, 609] width 223 height 28
type input "**********"
click at [1440, 650] on button "Upload" at bounding box center [1423, 650] width 58 height 31
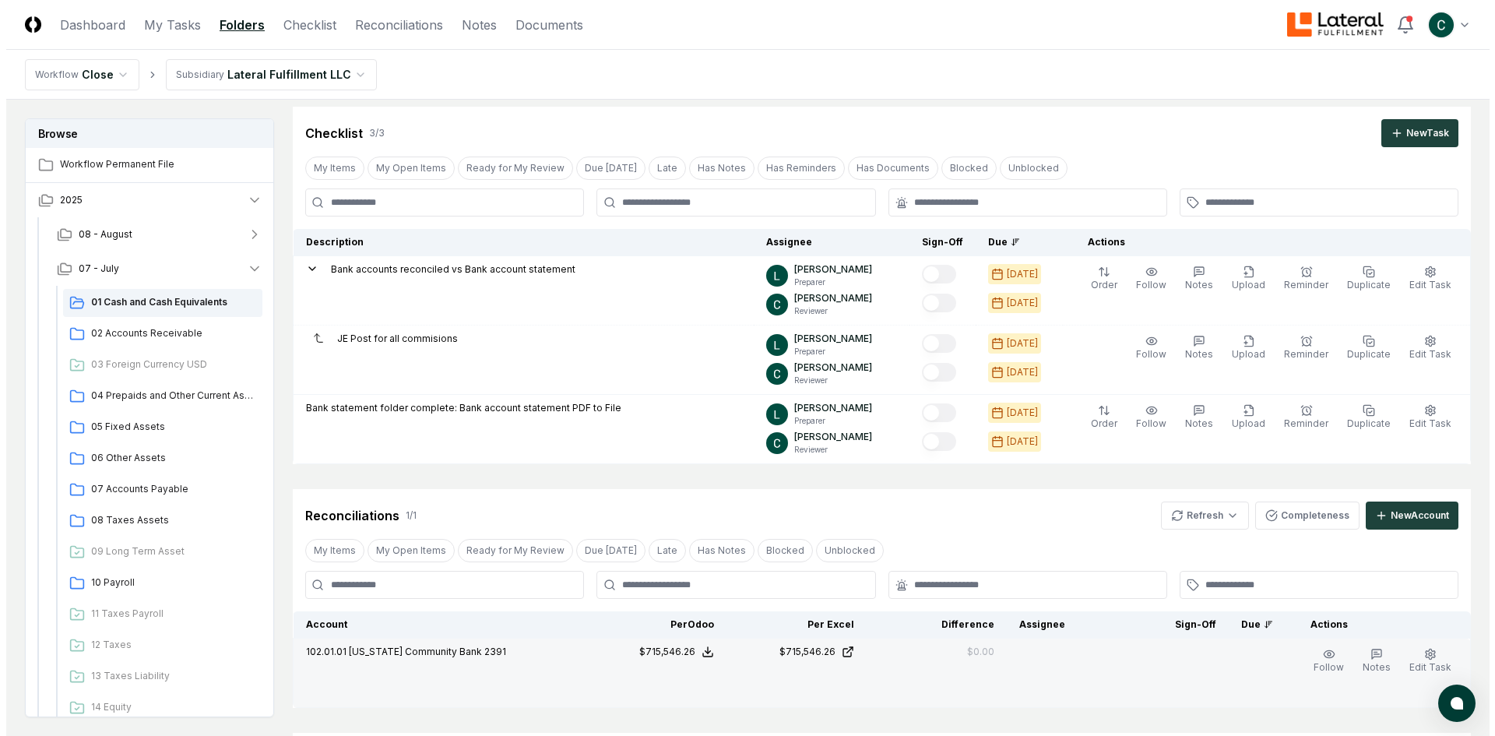
scroll to position [33, 0]
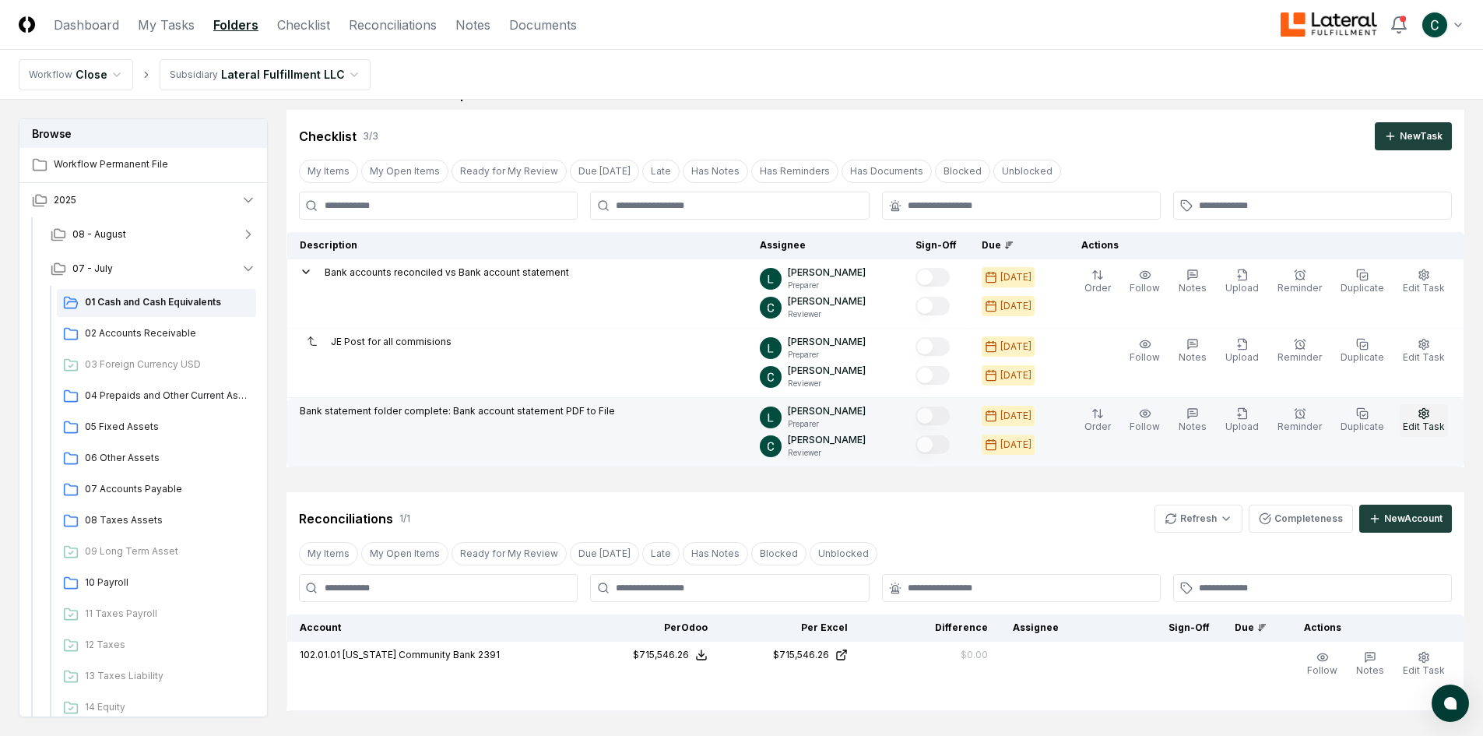
click at [1435, 414] on button "Edit Task" at bounding box center [1424, 420] width 48 height 33
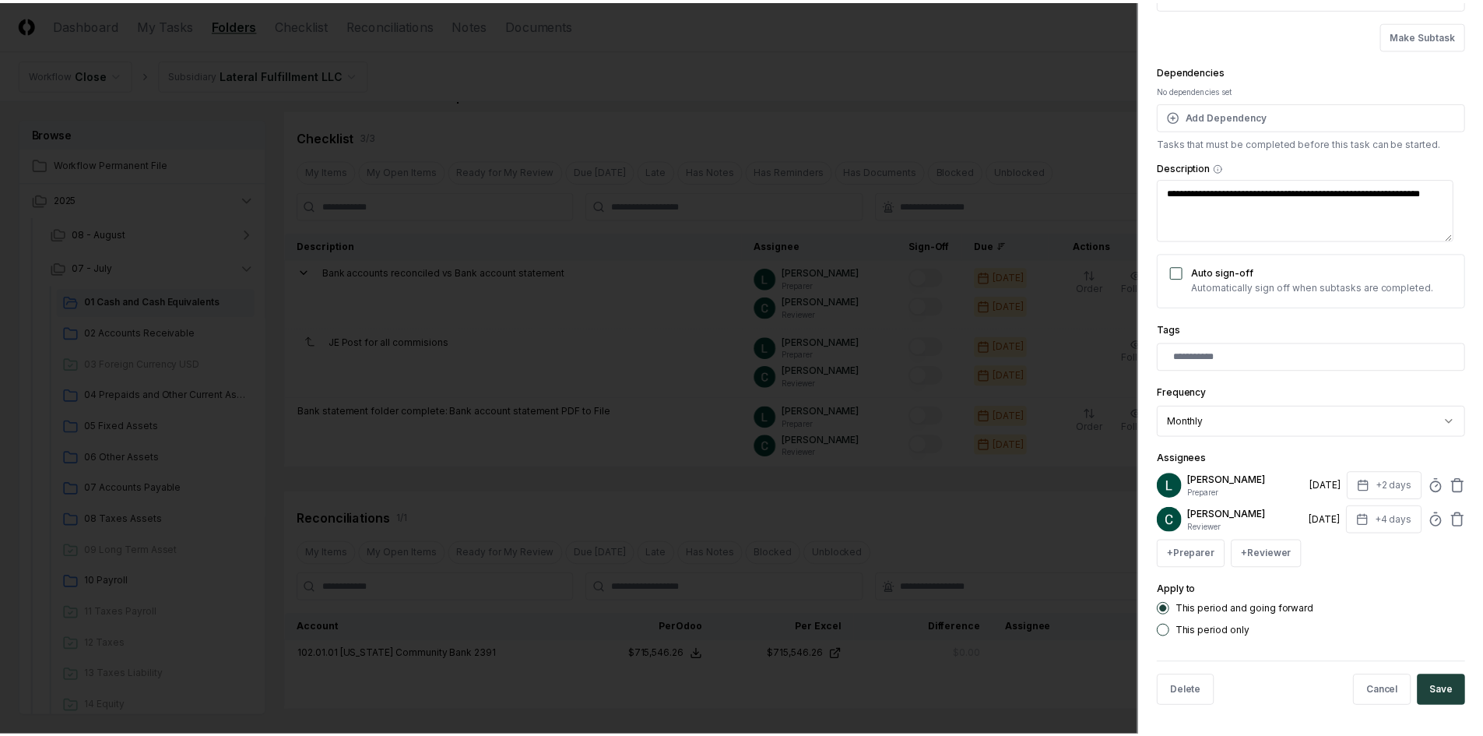
scroll to position [110, 0]
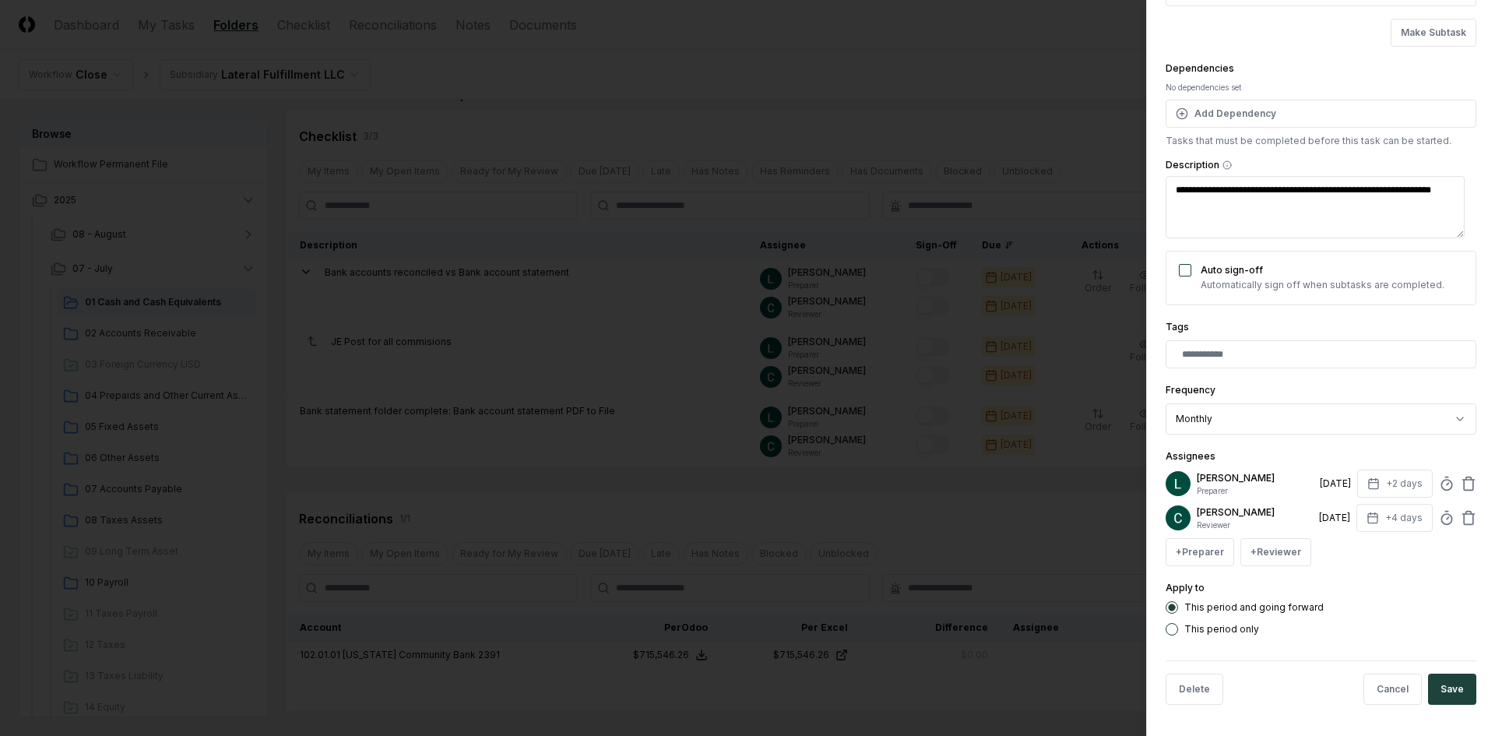
click at [1249, 494] on p "Preparer" at bounding box center [1255, 491] width 117 height 12
click at [1228, 511] on p "[PERSON_NAME]" at bounding box center [1255, 512] width 116 height 14
click at [1377, 695] on button "Cancel" at bounding box center [1393, 689] width 58 height 31
type textarea "*"
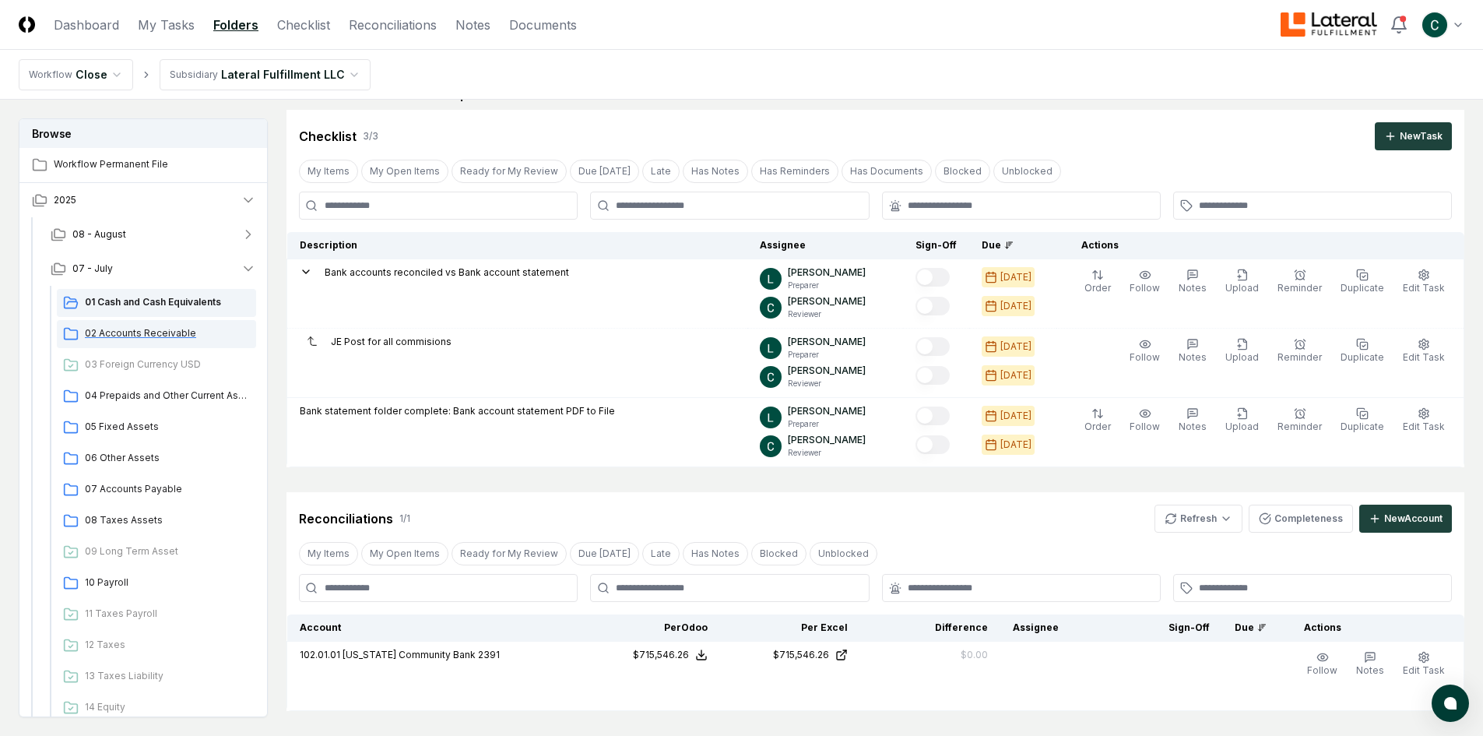
click at [188, 341] on div "02 Accounts Receivable" at bounding box center [156, 334] width 199 height 28
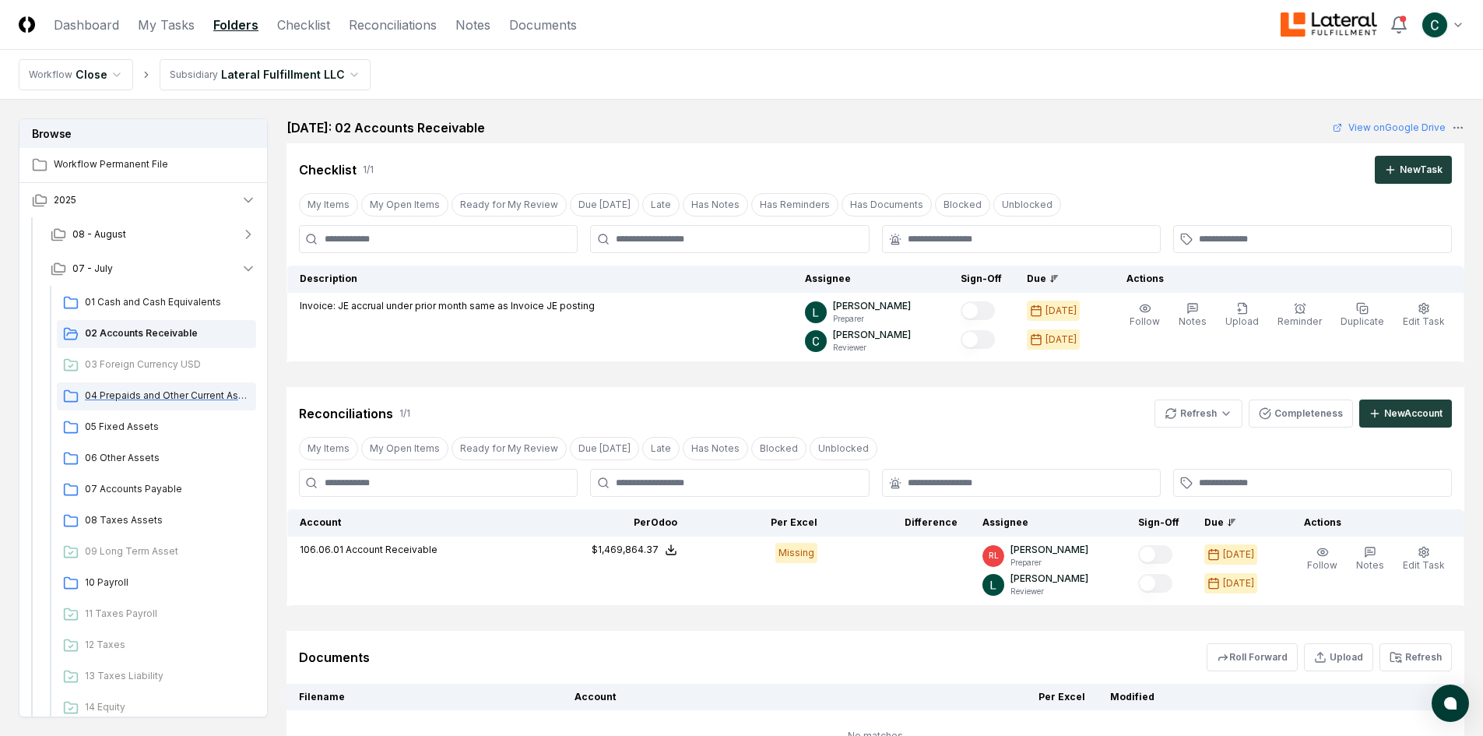
click at [188, 396] on span "04 Prepaids and Other Current Assets" at bounding box center [167, 396] width 165 height 14
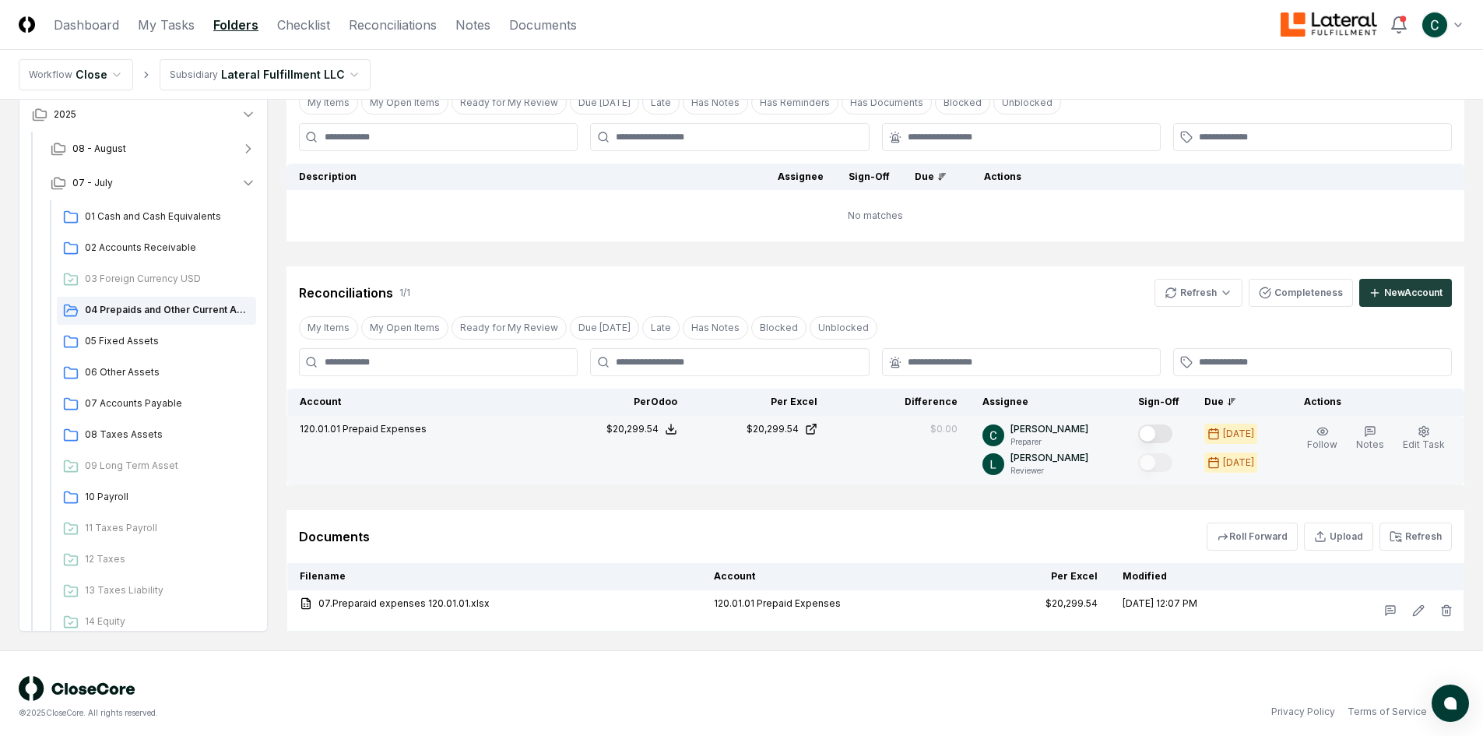
scroll to position [110, 0]
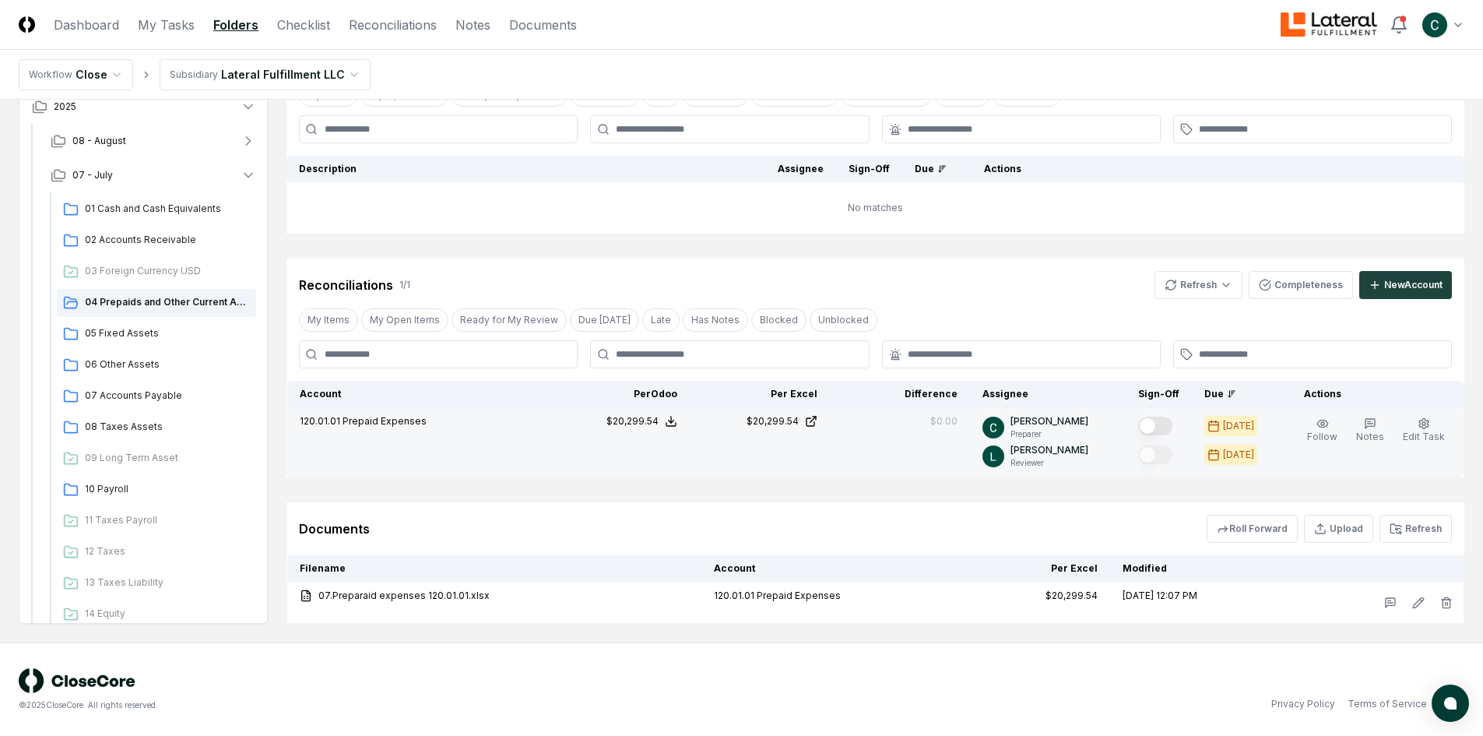
click at [1170, 424] on button "Mark complete" at bounding box center [1156, 426] width 34 height 19
click at [143, 323] on div "05 Fixed Assets" at bounding box center [156, 334] width 199 height 28
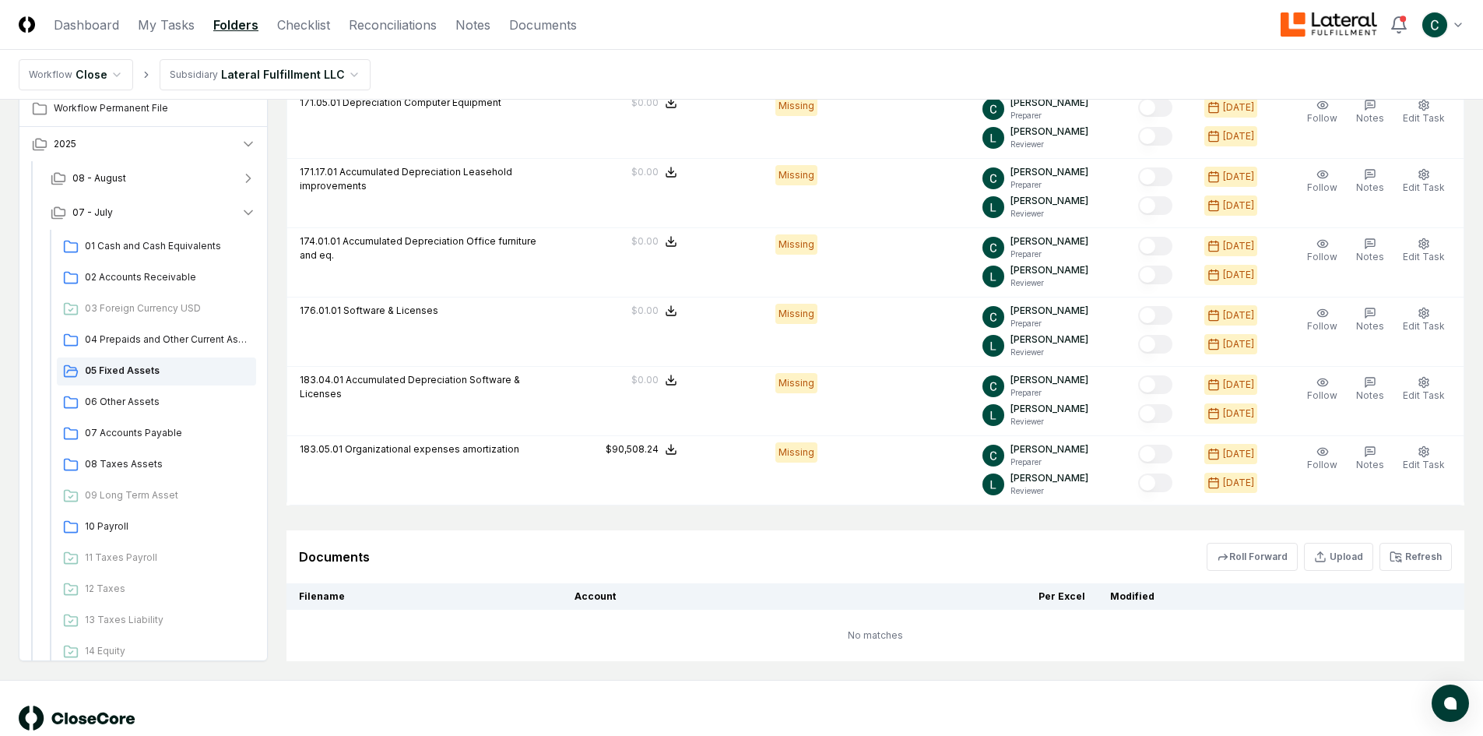
scroll to position [1247, 0]
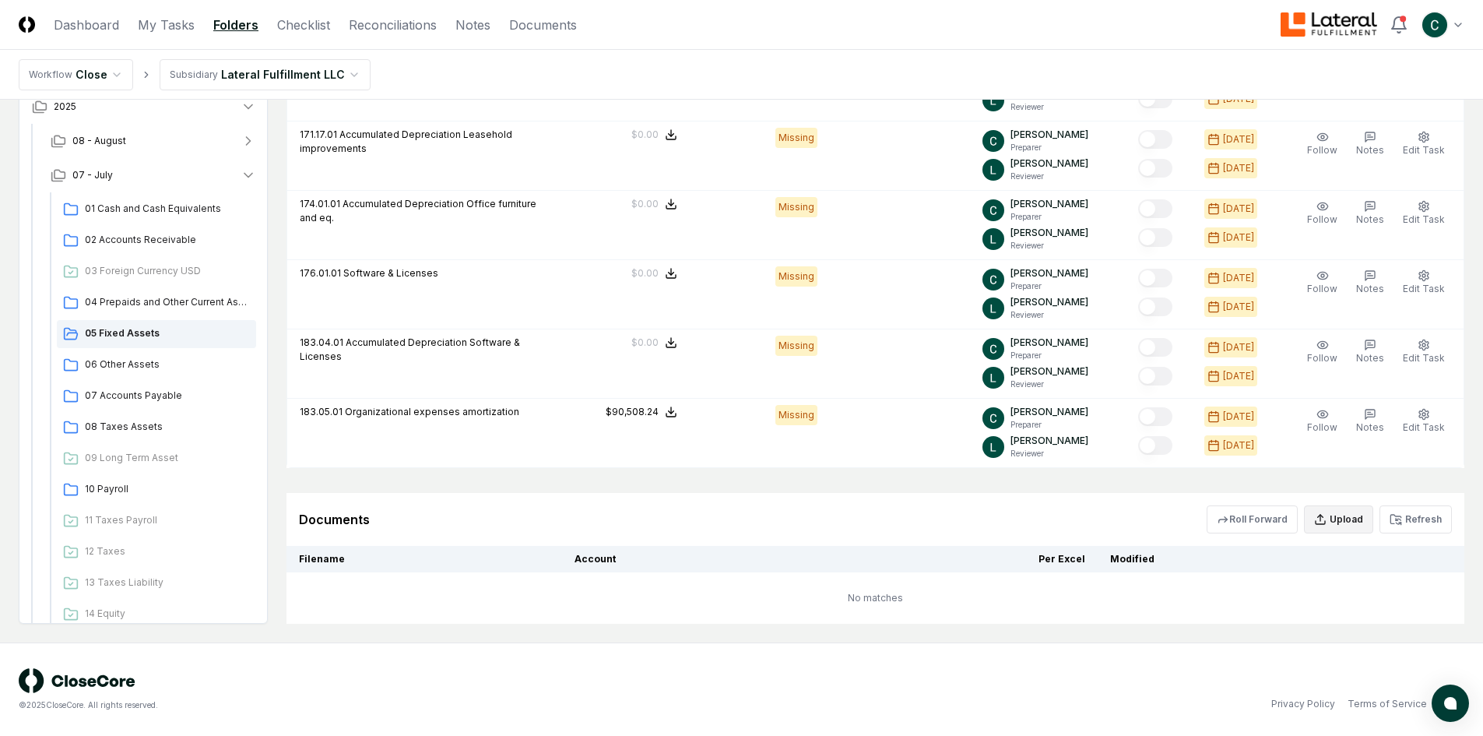
click at [1362, 521] on button "Upload" at bounding box center [1338, 519] width 69 height 28
click at [1294, 604] on input "file" at bounding box center [1341, 609] width 223 height 28
type input "**********"
click at [1440, 650] on button "Upload" at bounding box center [1423, 650] width 58 height 31
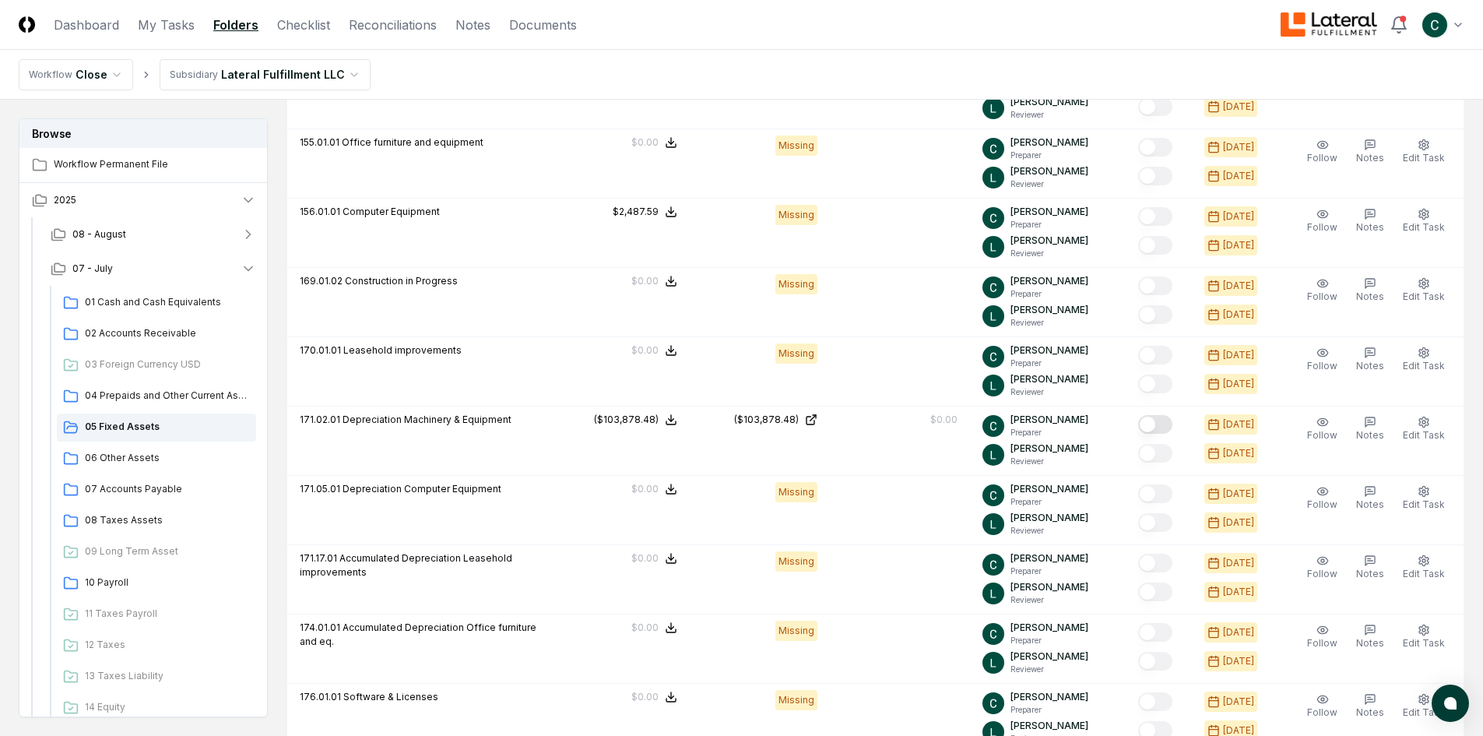
scroll to position [692, 0]
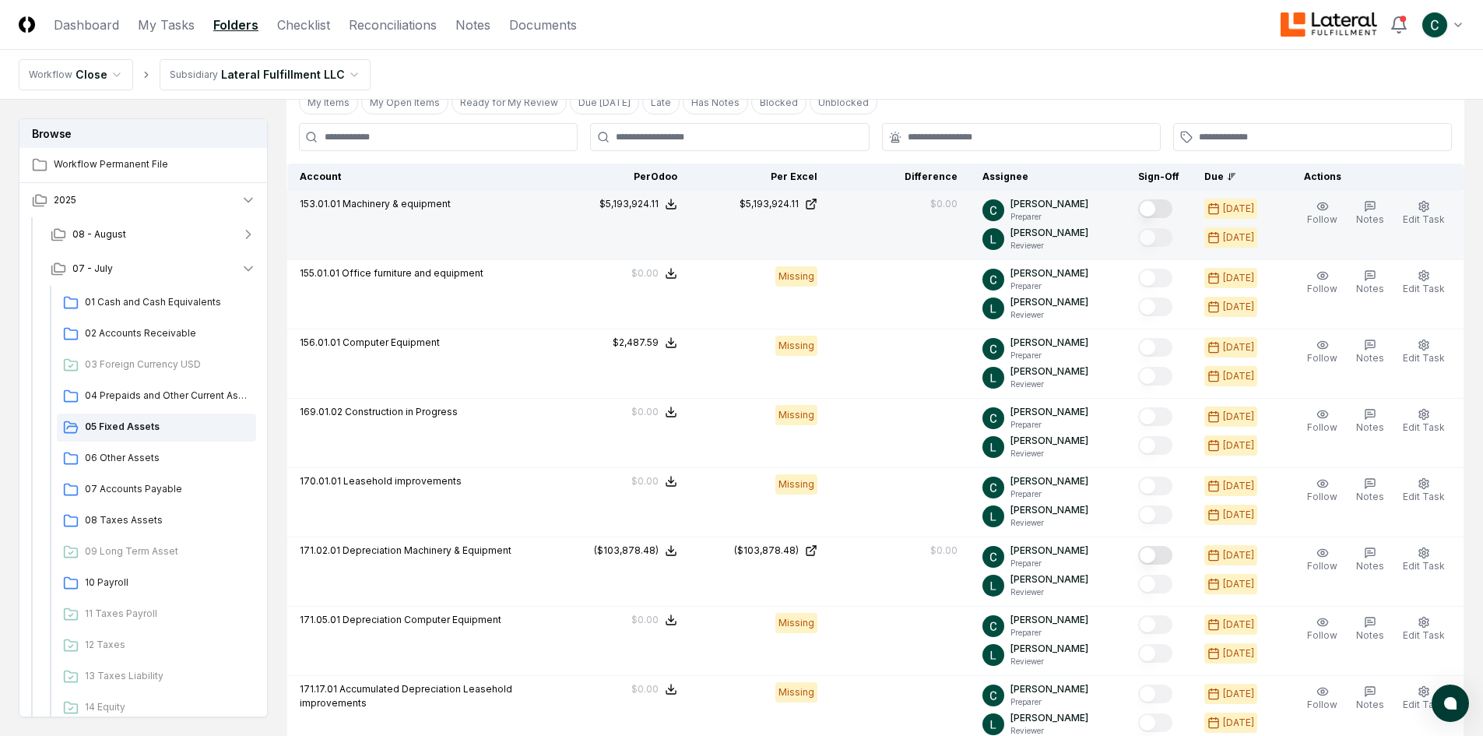
click at [1173, 204] on button "Mark complete" at bounding box center [1156, 208] width 34 height 19
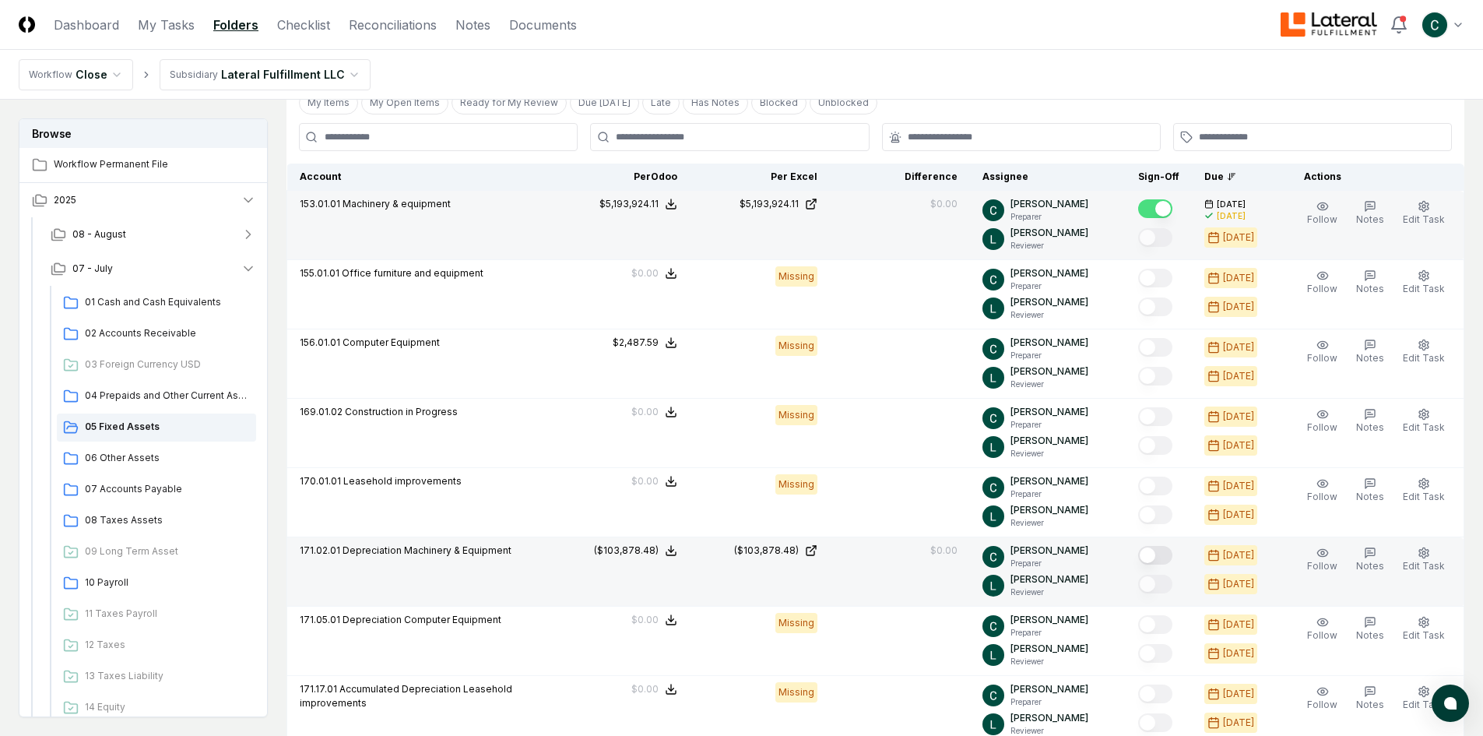
click at [1173, 553] on button "Mark complete" at bounding box center [1156, 555] width 34 height 19
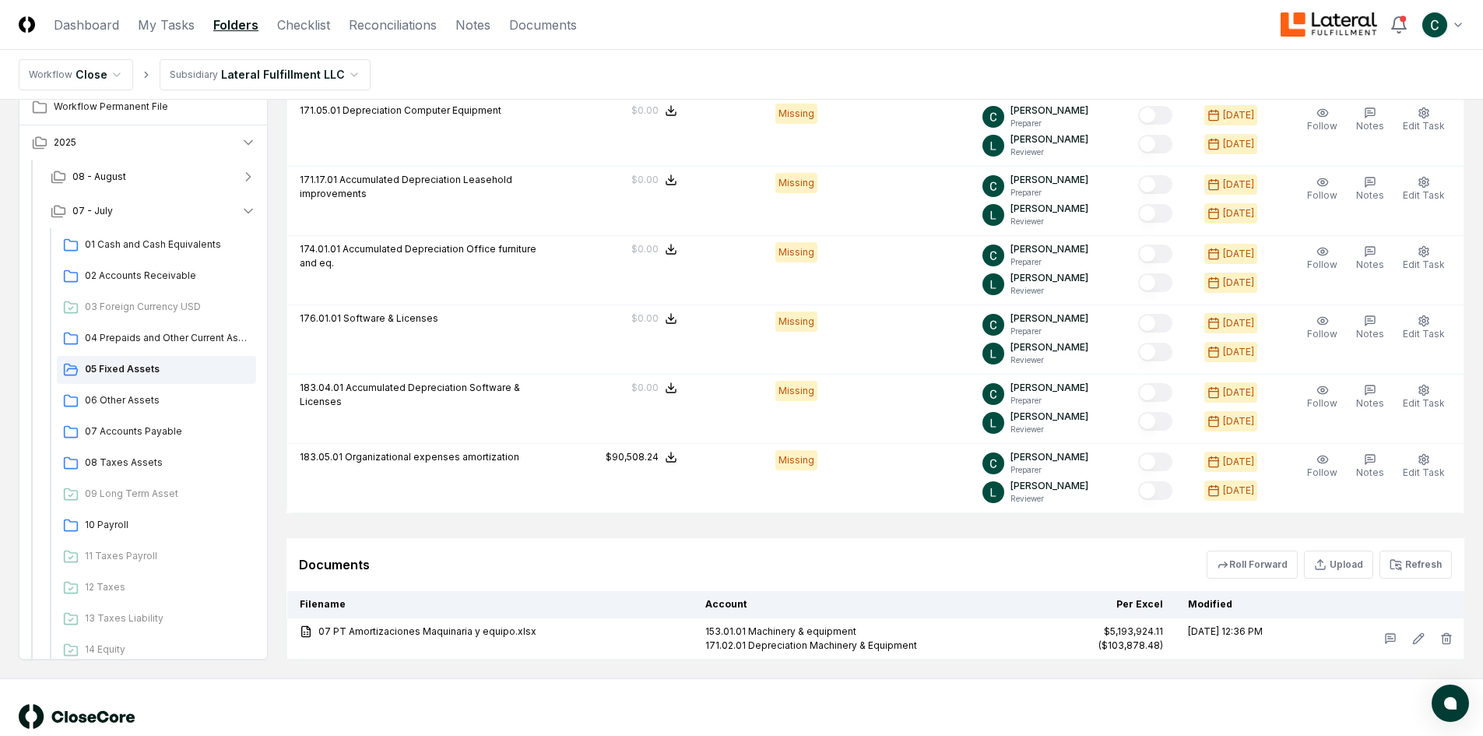
scroll to position [1237, 0]
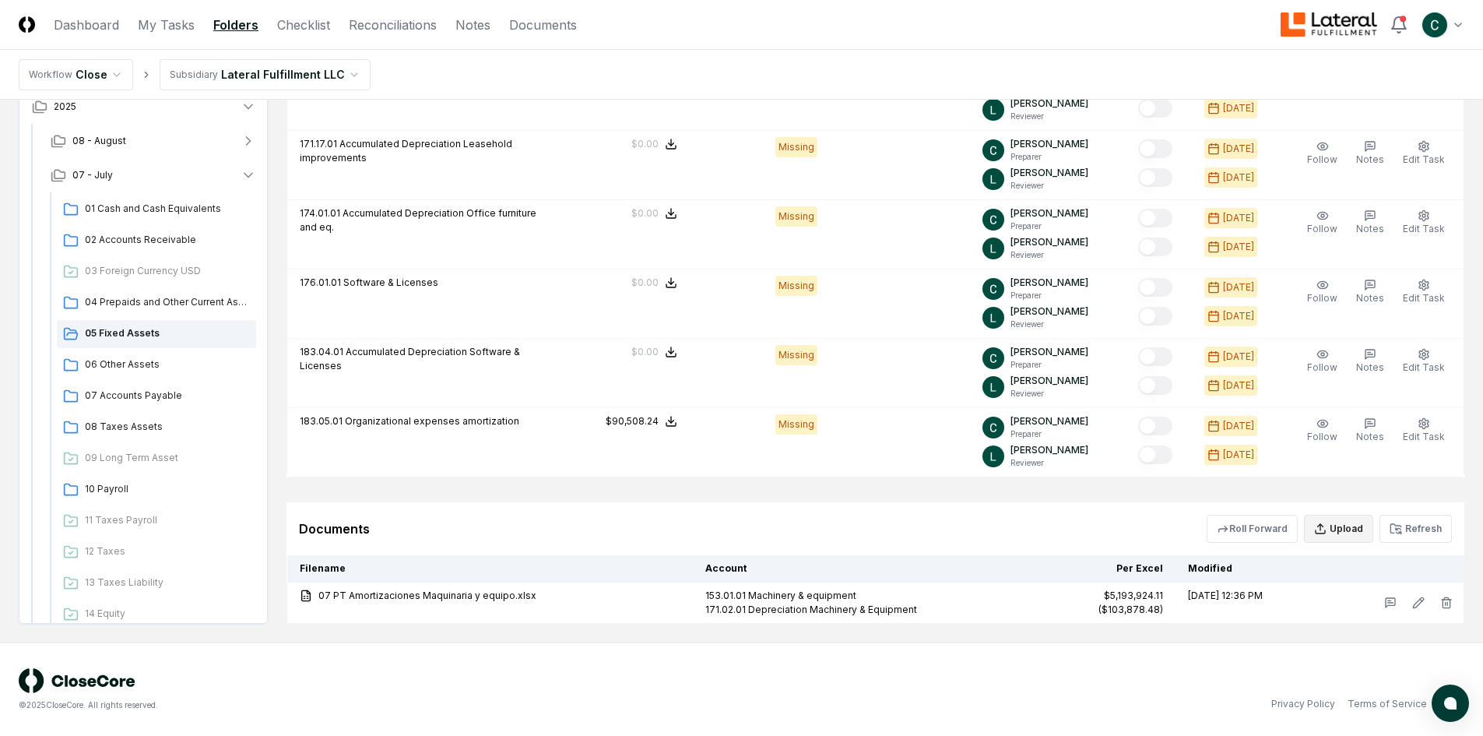
click at [1336, 527] on button "Upload" at bounding box center [1338, 529] width 69 height 28
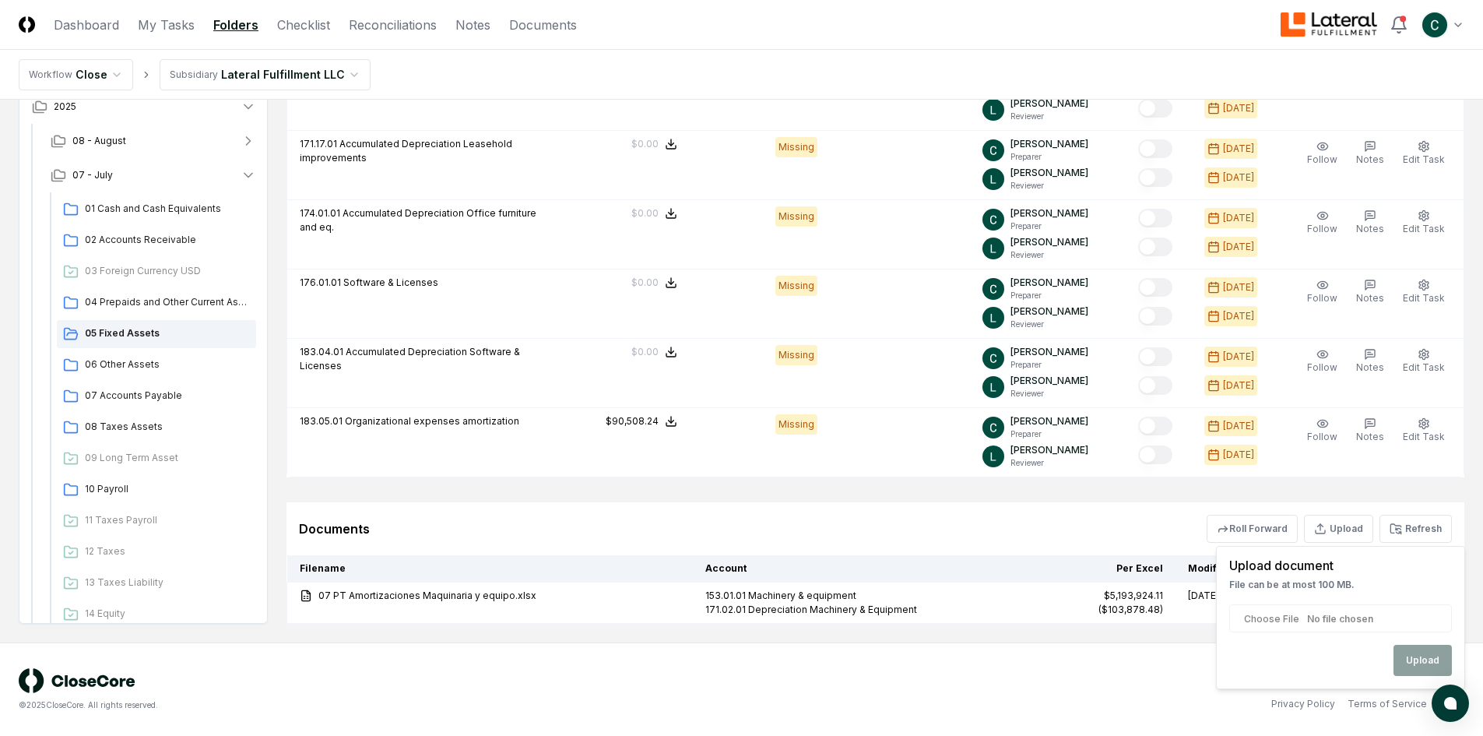
click at [1386, 612] on input "file" at bounding box center [1341, 618] width 223 height 28
type input "**********"
click at [1409, 656] on button "Upload" at bounding box center [1423, 660] width 58 height 31
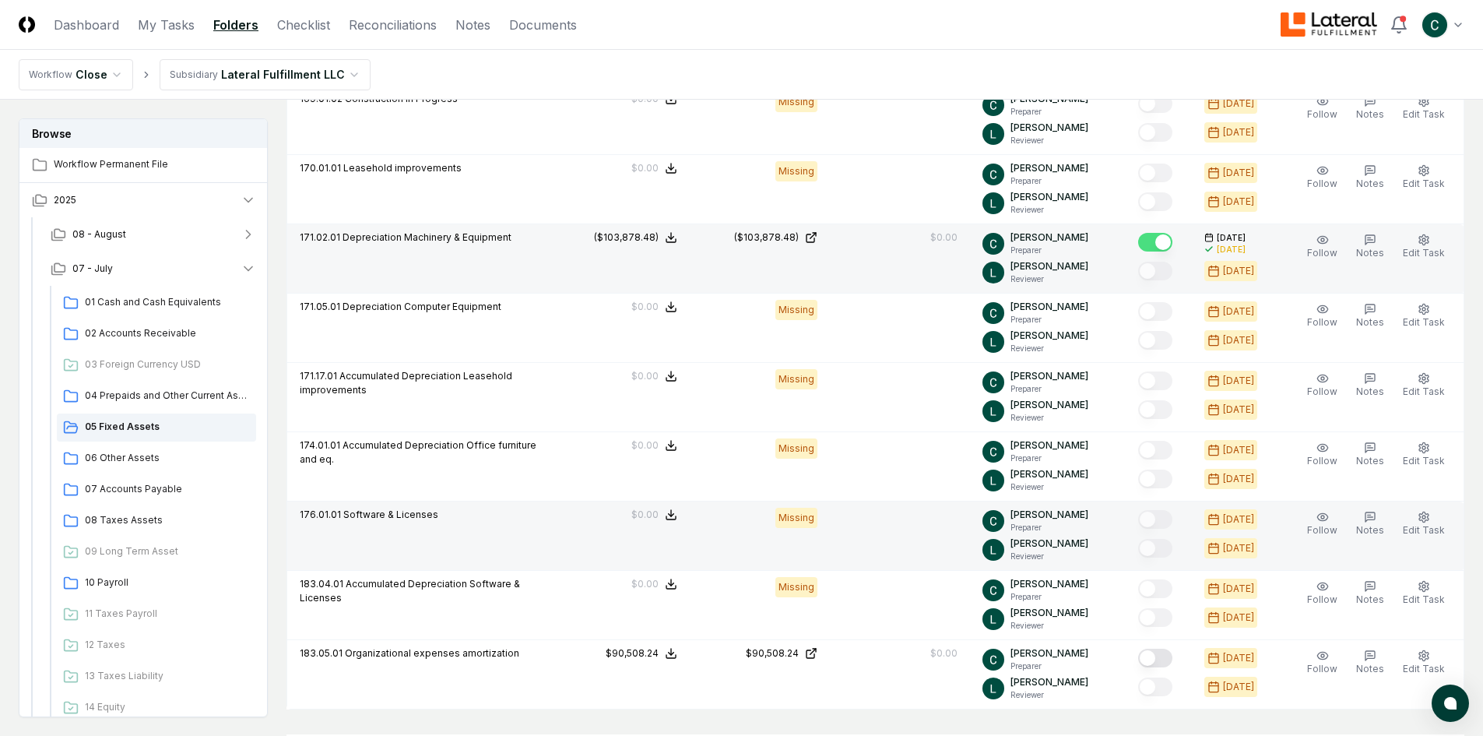
scroll to position [1004, 0]
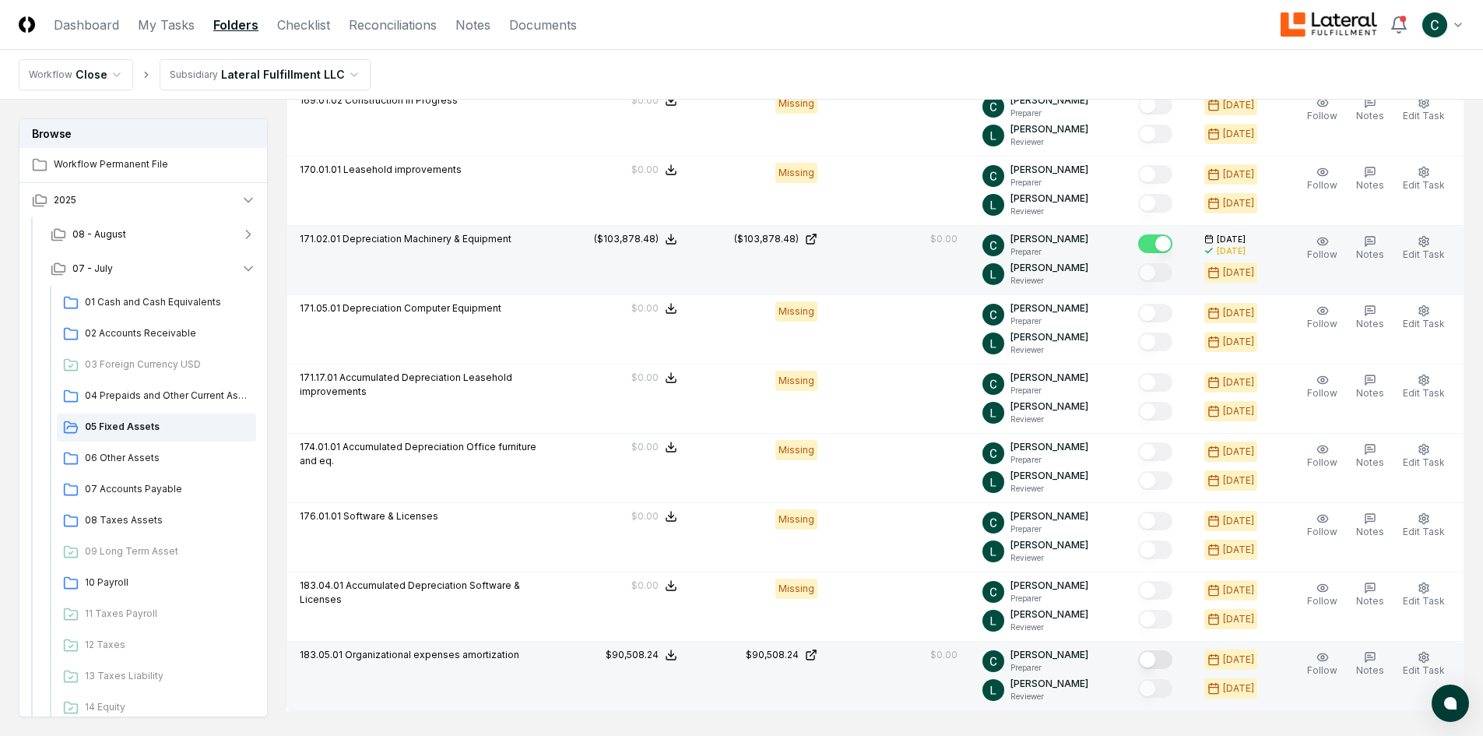
click at [1169, 663] on button "Mark complete" at bounding box center [1156, 659] width 34 height 19
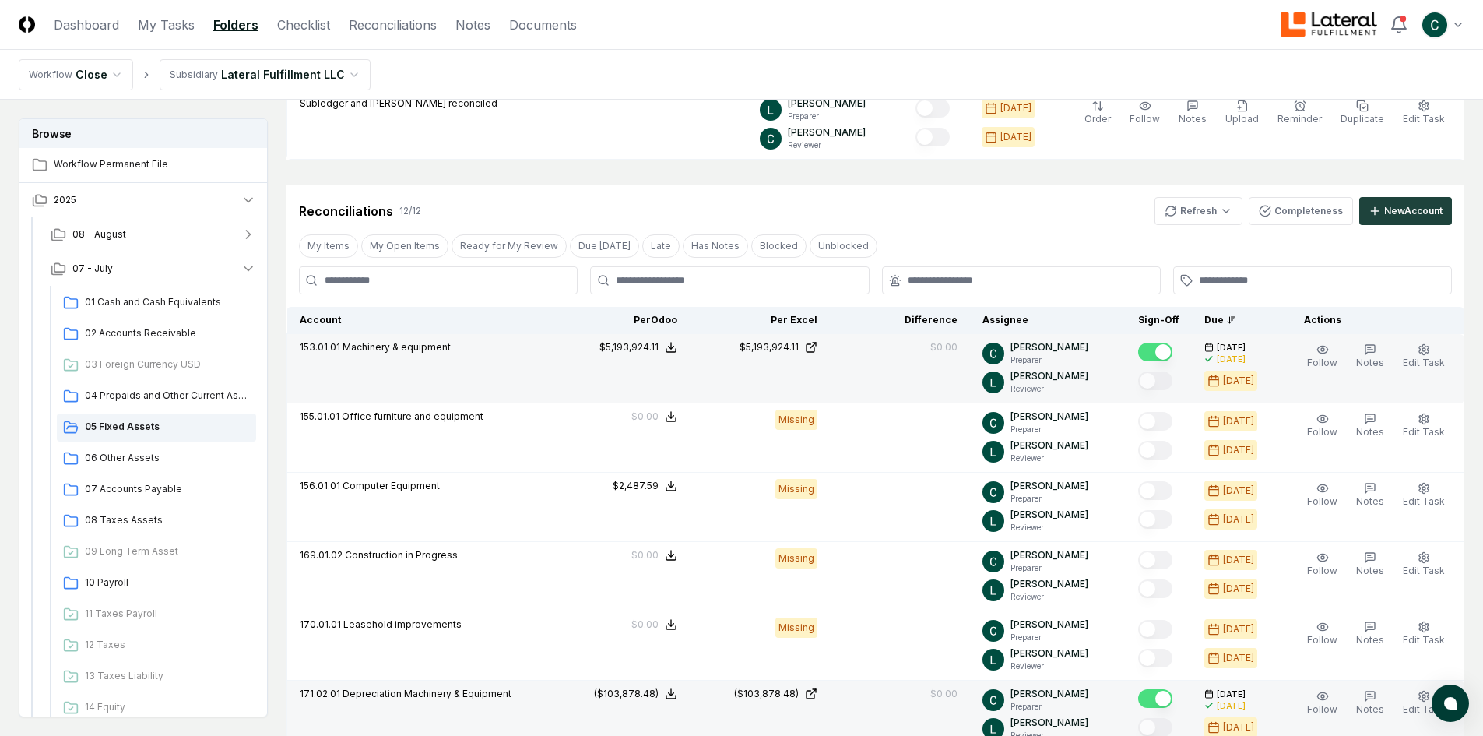
scroll to position [459, 0]
